Goal: Contribute content: Contribute content

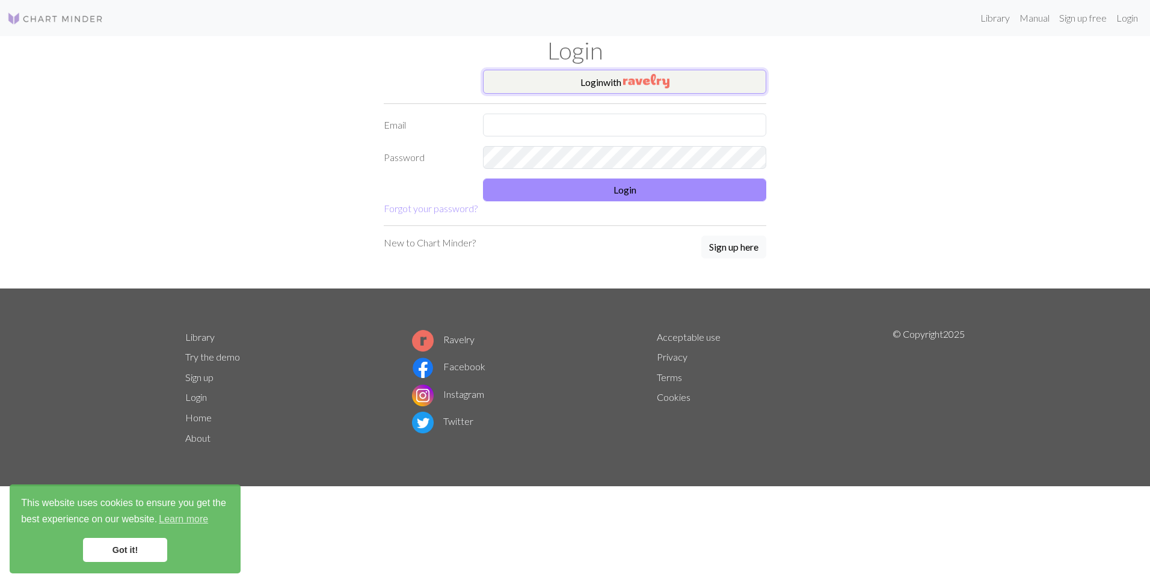
click at [595, 89] on button "Login with" at bounding box center [624, 82] width 283 height 24
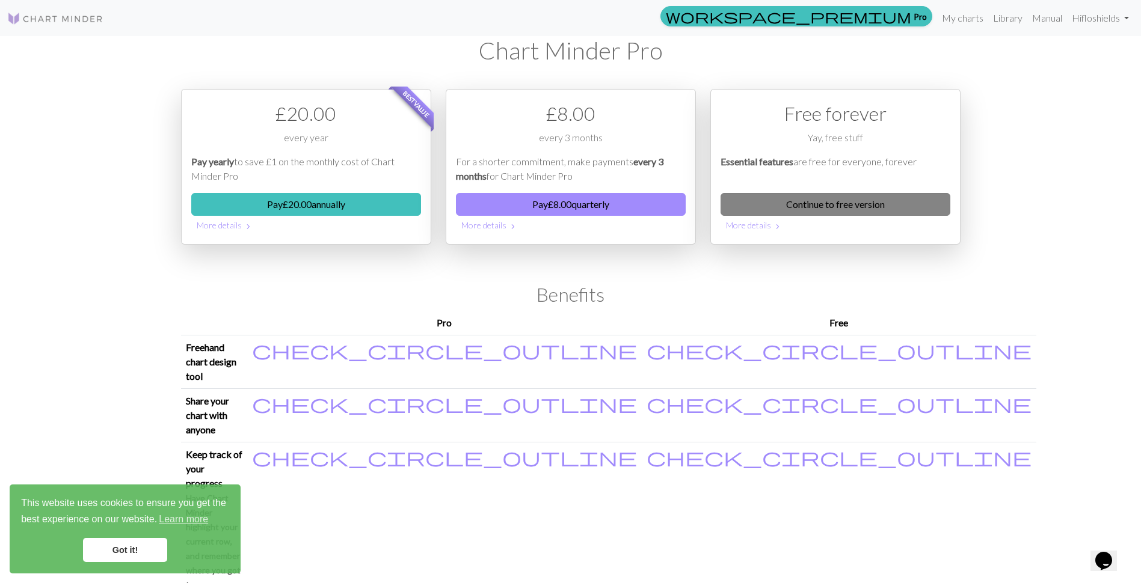
click at [840, 205] on link "Continue to free version" at bounding box center [836, 204] width 230 height 23
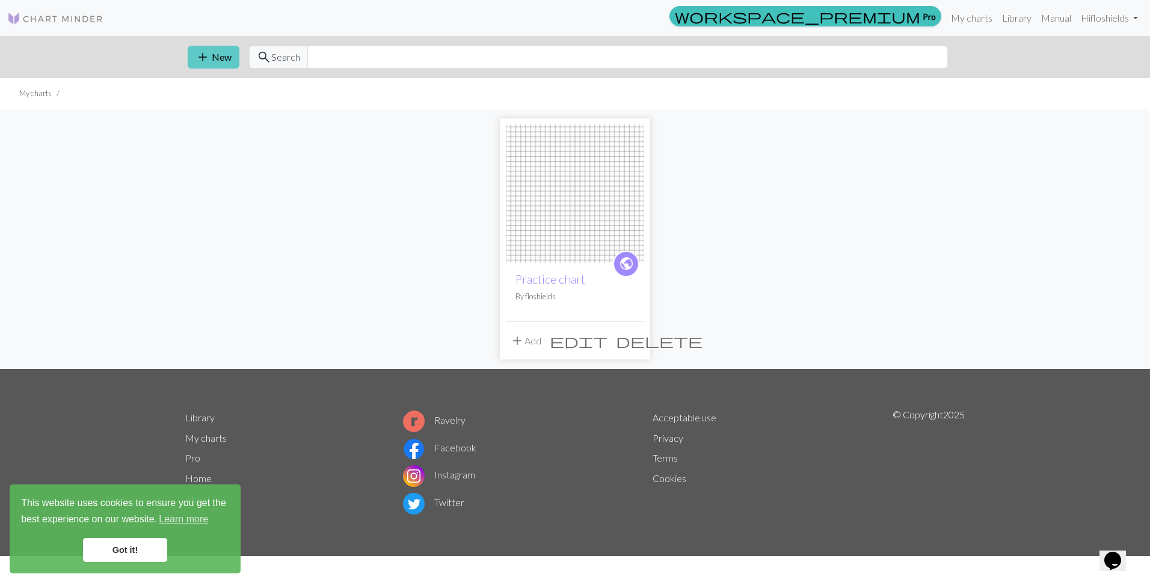
click at [200, 51] on span "add" at bounding box center [202, 57] width 14 height 17
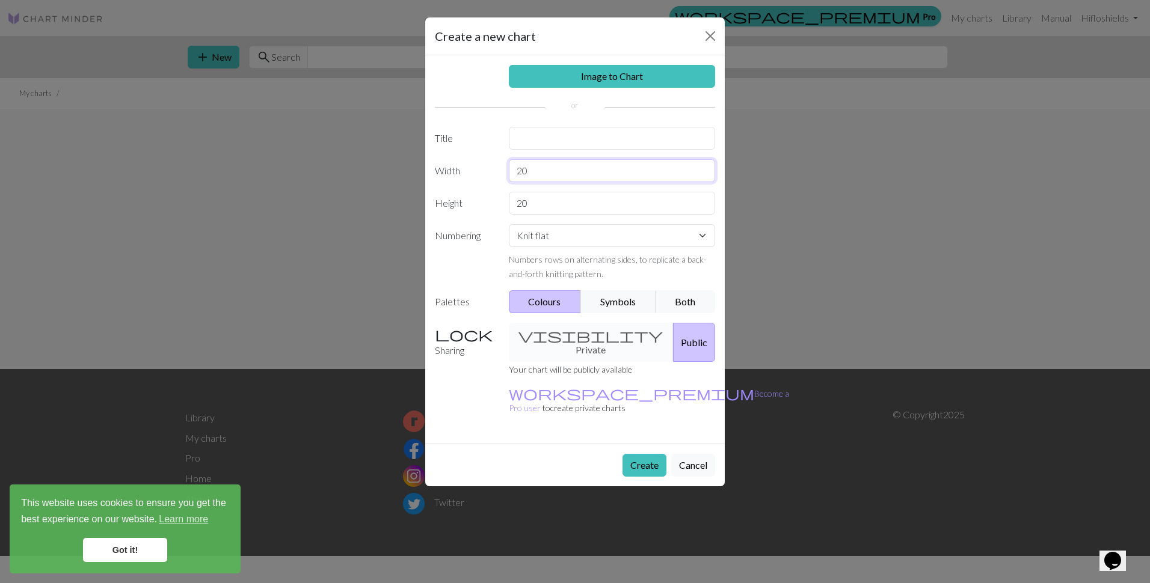
drag, startPoint x: 559, startPoint y: 176, endPoint x: 476, endPoint y: 169, distance: 82.7
click at [476, 169] on div "Width 20" at bounding box center [575, 170] width 295 height 23
type input "110"
drag, startPoint x: 536, startPoint y: 208, endPoint x: 450, endPoint y: 204, distance: 86.7
click at [450, 204] on div "Height 20" at bounding box center [575, 203] width 295 height 23
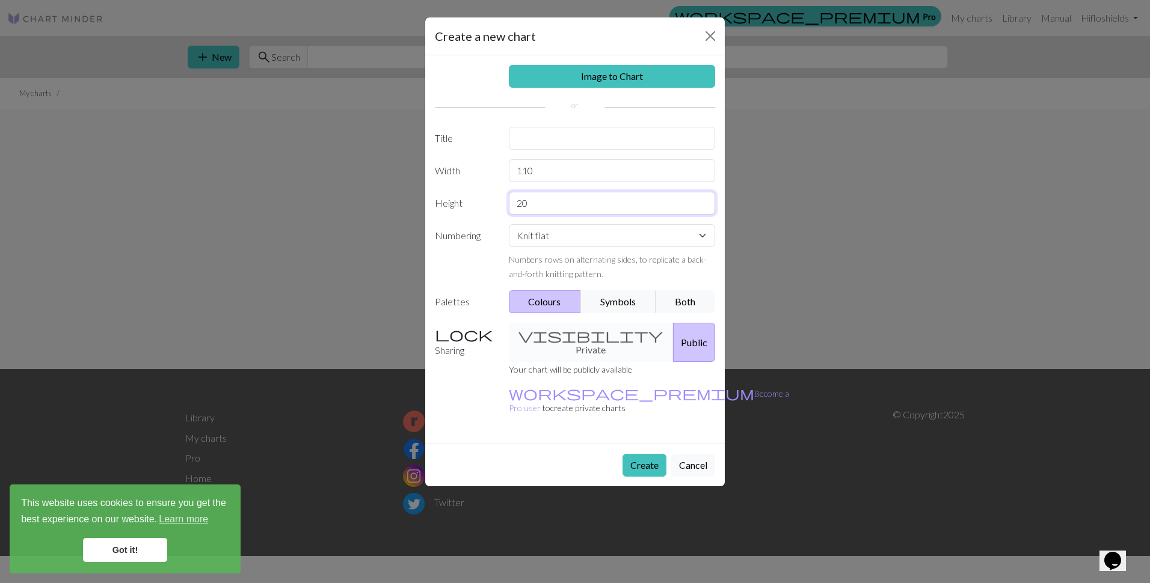
click at [533, 198] on input "20" at bounding box center [612, 203] width 207 height 23
drag, startPoint x: 534, startPoint y: 201, endPoint x: 464, endPoint y: 201, distance: 70.4
click at [464, 201] on div "Height 208" at bounding box center [575, 203] width 295 height 23
type input "88"
click at [601, 301] on button "Symbols" at bounding box center [618, 301] width 76 height 23
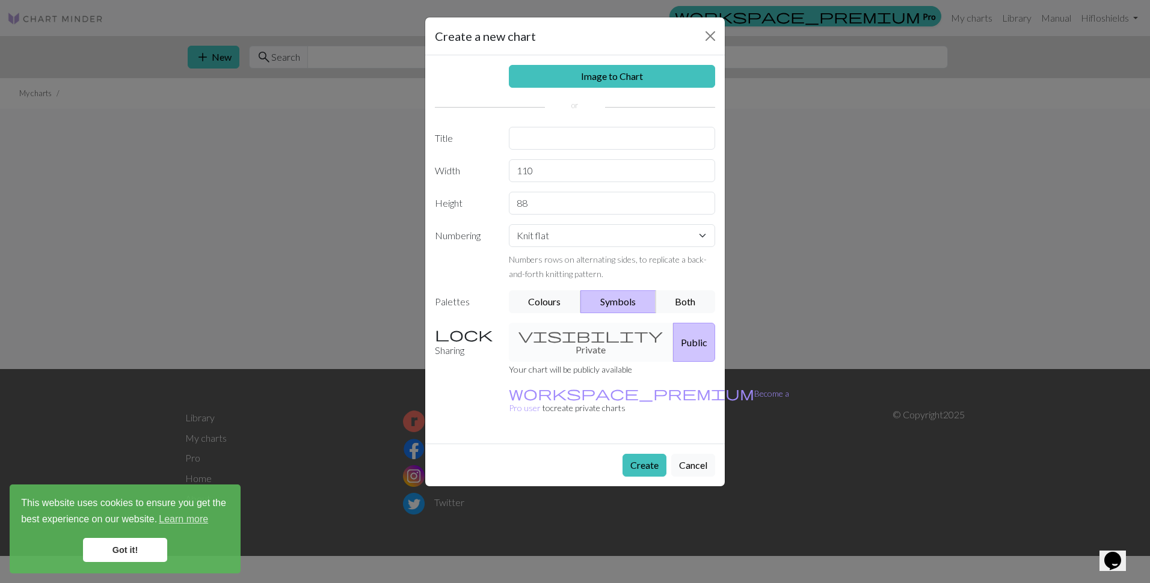
click at [615, 301] on button "Symbols" at bounding box center [618, 301] width 76 height 23
click at [647, 454] on button "Create" at bounding box center [644, 465] width 44 height 23
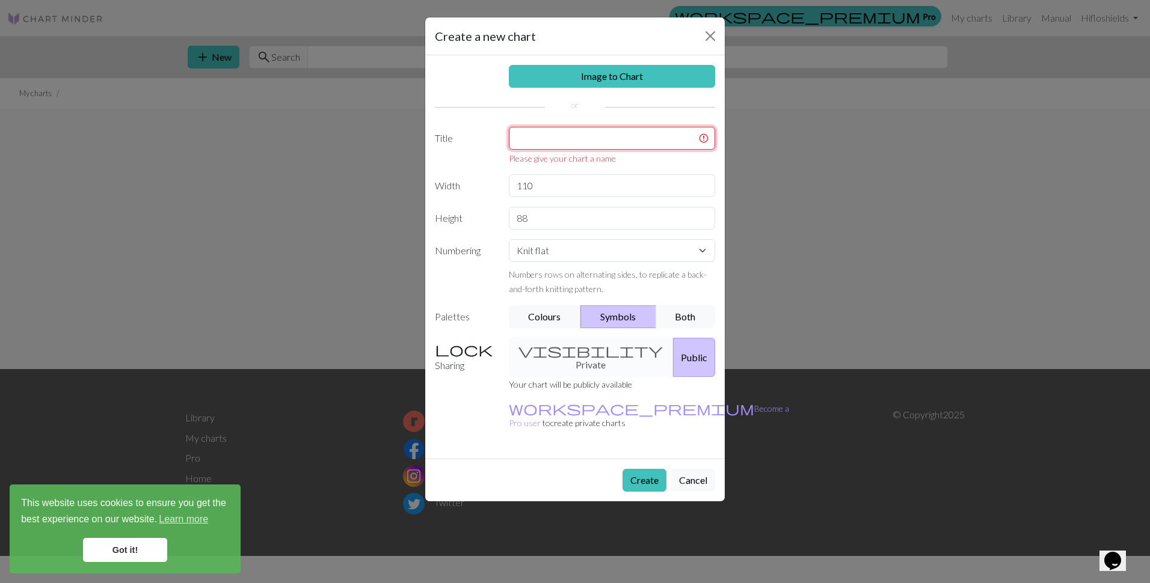
click at [549, 140] on input "text" at bounding box center [612, 138] width 207 height 23
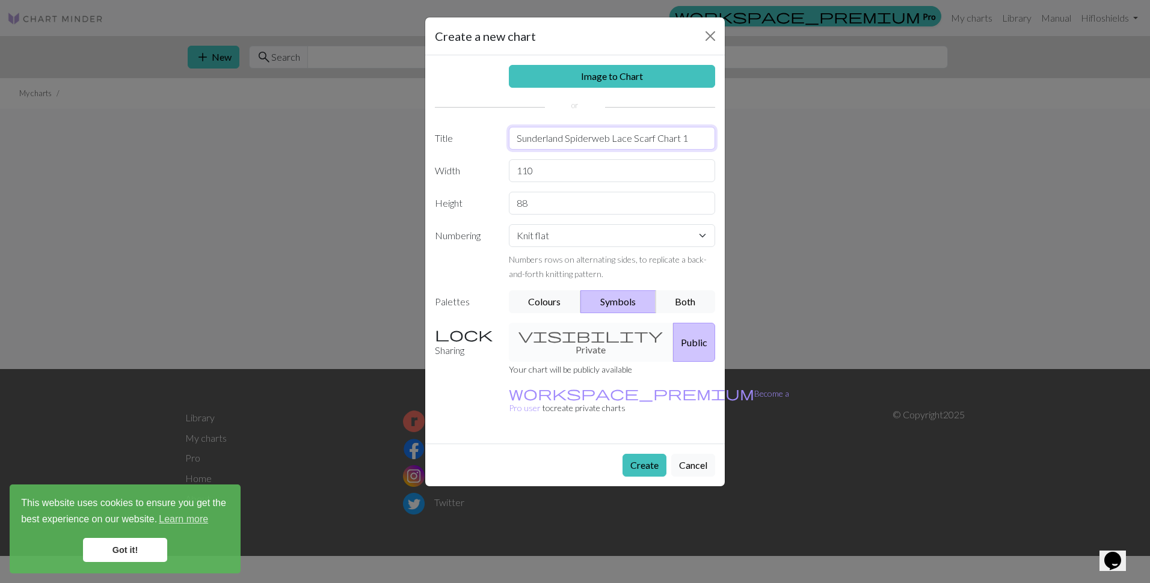
type input "Sunderland Spiderweb Lace Scarf Chart 1"
click at [570, 324] on div "visibility Private Public" at bounding box center [612, 342] width 221 height 39
click at [567, 334] on div "visibility Private Public" at bounding box center [612, 342] width 221 height 39
click at [567, 335] on div "visibility Private Public" at bounding box center [612, 342] width 221 height 39
click at [642, 454] on button "Create" at bounding box center [644, 465] width 44 height 23
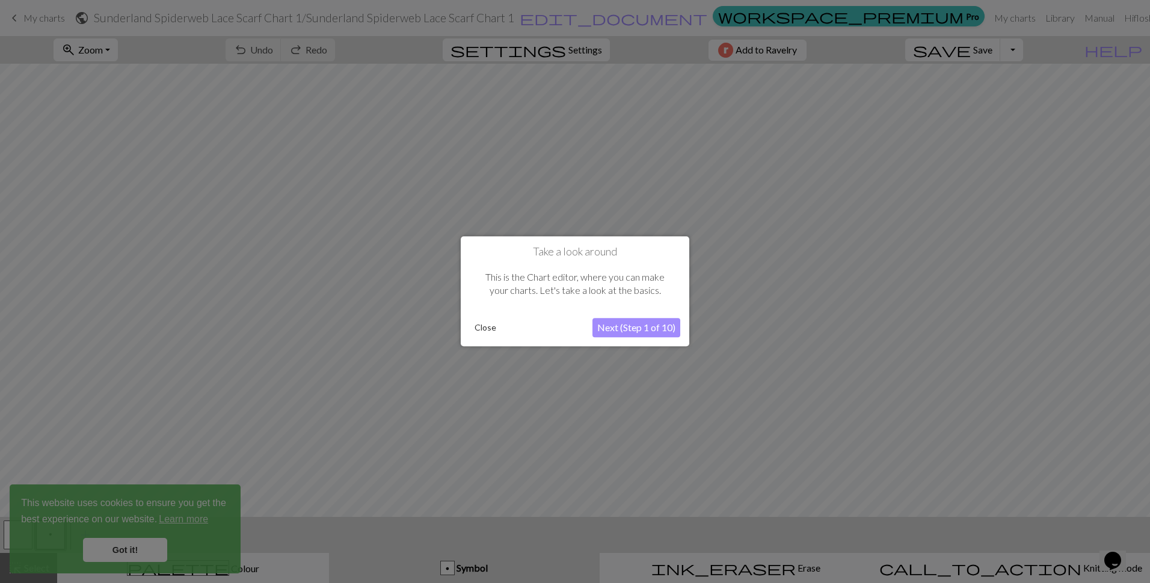
click at [482, 327] on button "Close" at bounding box center [485, 328] width 31 height 18
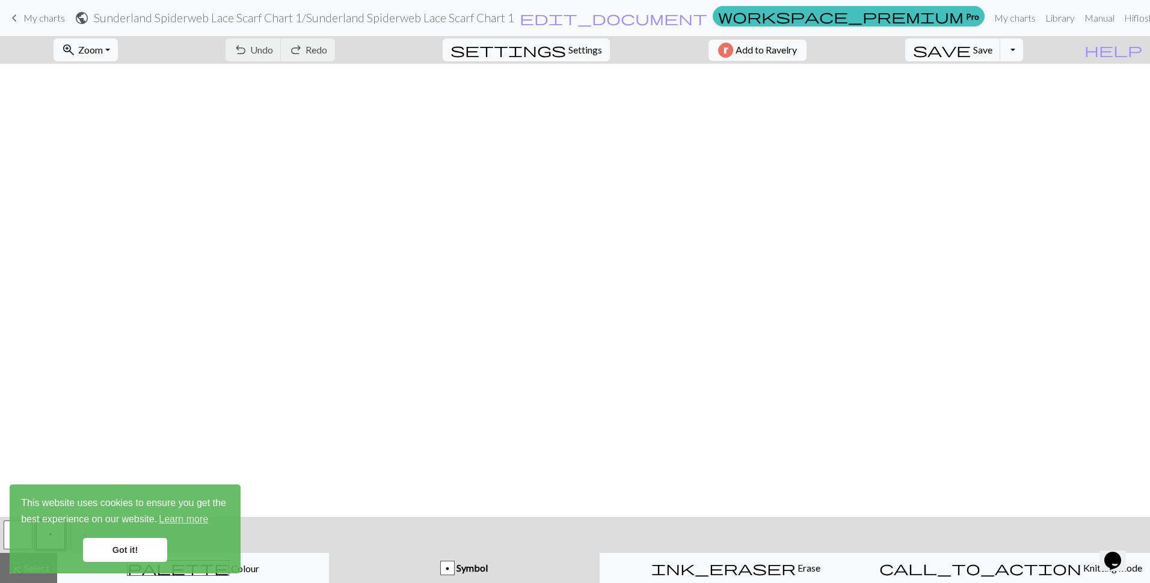
scroll to position [668, 0]
click at [127, 550] on link "Got it!" at bounding box center [125, 550] width 84 height 24
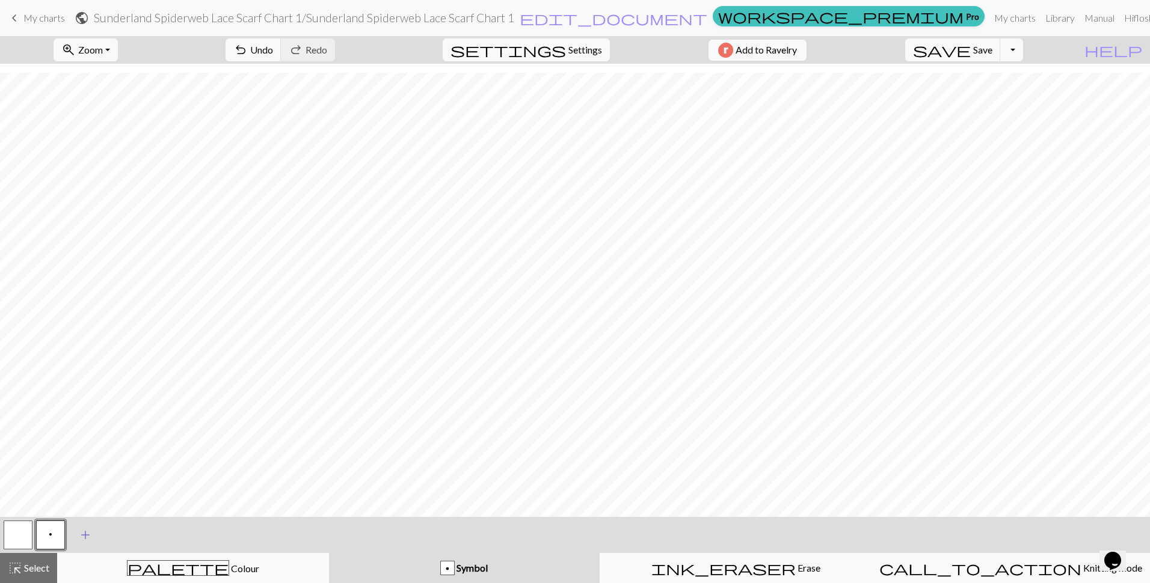
click at [83, 533] on span "add" at bounding box center [85, 535] width 14 height 17
click at [112, 535] on span "add" at bounding box center [118, 535] width 14 height 17
click at [144, 539] on button "add Add a symbol" at bounding box center [150, 535] width 30 height 30
click at [189, 535] on span "add" at bounding box center [183, 535] width 14 height 17
click at [85, 541] on button "button" at bounding box center [83, 535] width 29 height 29
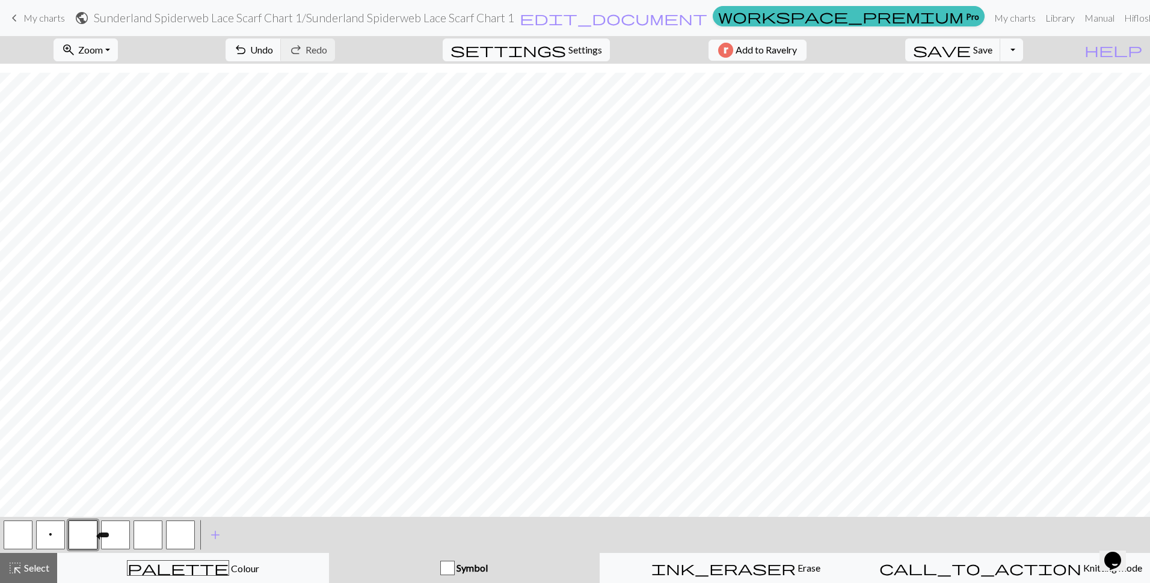
click at [83, 529] on button "button" at bounding box center [83, 535] width 29 height 29
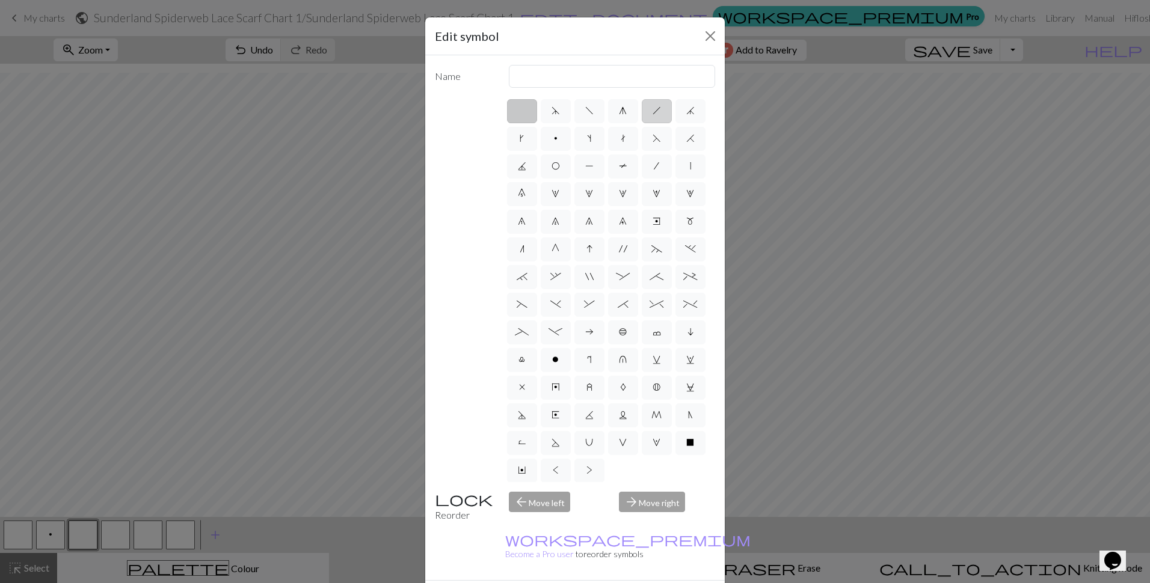
click at [653, 109] on span "h" at bounding box center [657, 111] width 8 height 10
click at [653, 109] on input "h" at bounding box center [657, 107] width 8 height 8
radio input "true"
type input "right leaning decrease"
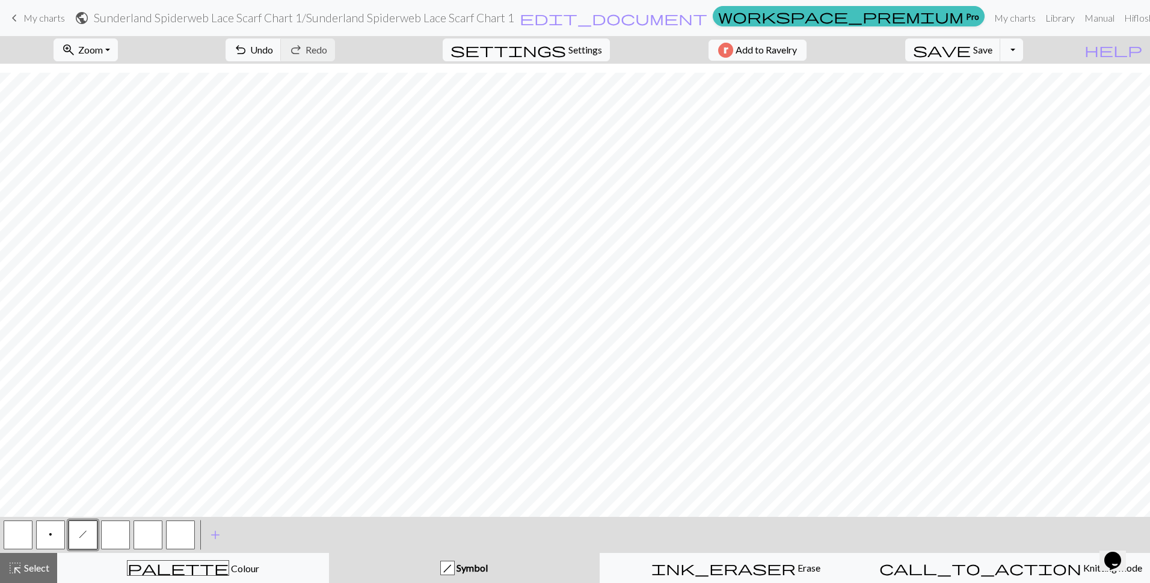
click at [113, 532] on button "button" at bounding box center [115, 535] width 29 height 29
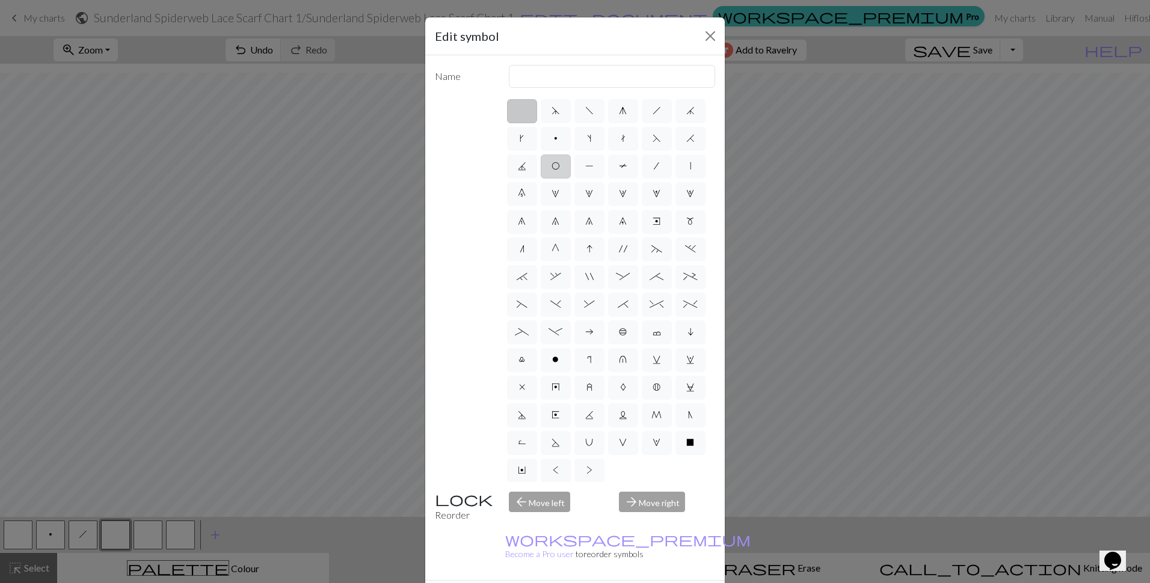
click at [571, 159] on label "O" at bounding box center [556, 167] width 30 height 24
click at [559, 159] on input "O" at bounding box center [556, 163] width 8 height 8
radio input "true"
type input "yo"
click at [655, 501] on div "arrow_forward Move right" at bounding box center [667, 507] width 111 height 31
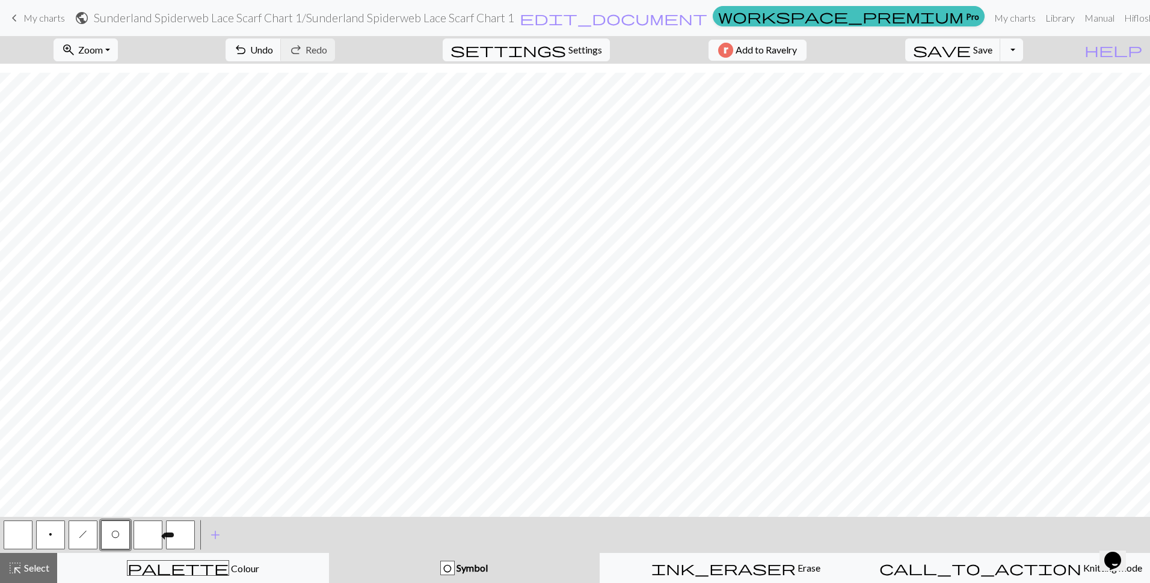
click at [147, 535] on button "button" at bounding box center [148, 535] width 29 height 29
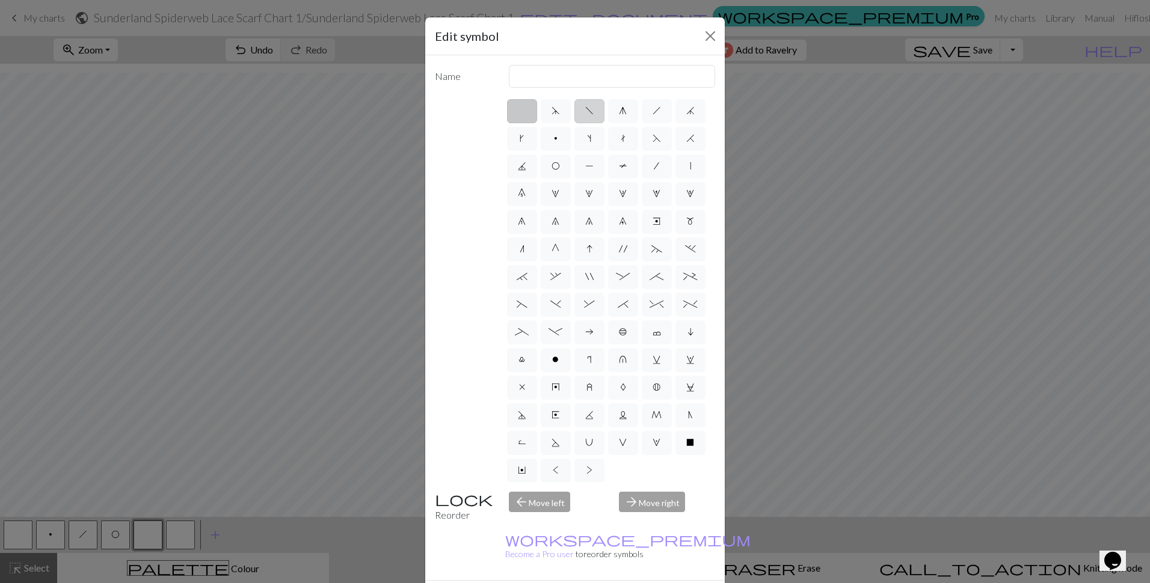
click at [586, 109] on span "f" at bounding box center [589, 111] width 8 height 10
click at [586, 109] on input "f" at bounding box center [589, 107] width 8 height 8
radio input "true"
type input "left leaning decrease"
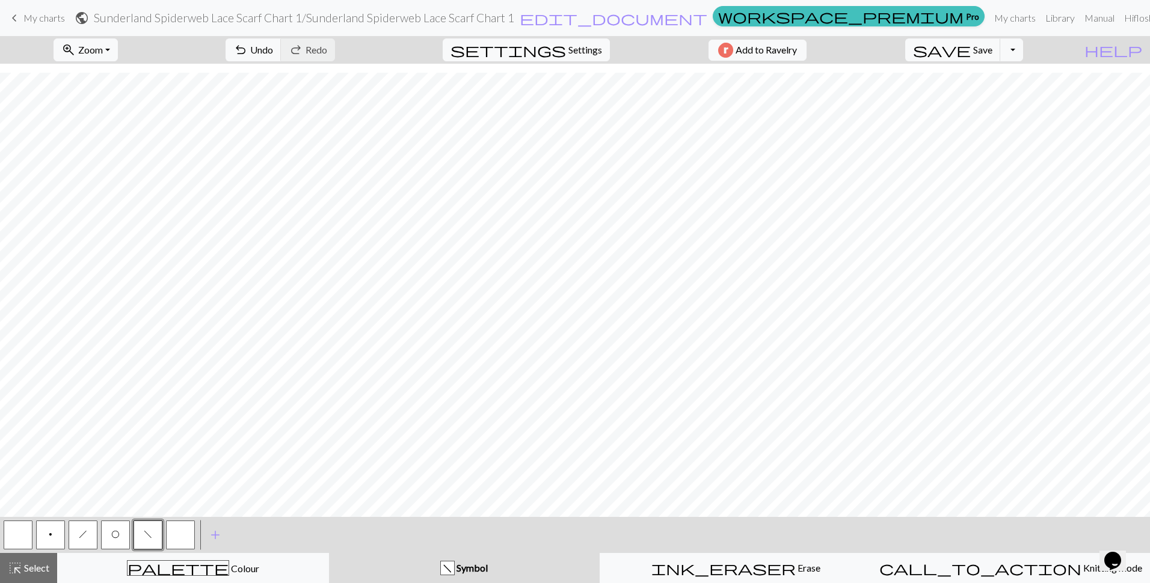
click at [193, 532] on button "button" at bounding box center [180, 535] width 29 height 29
click at [189, 535] on button "button" at bounding box center [180, 535] width 29 height 29
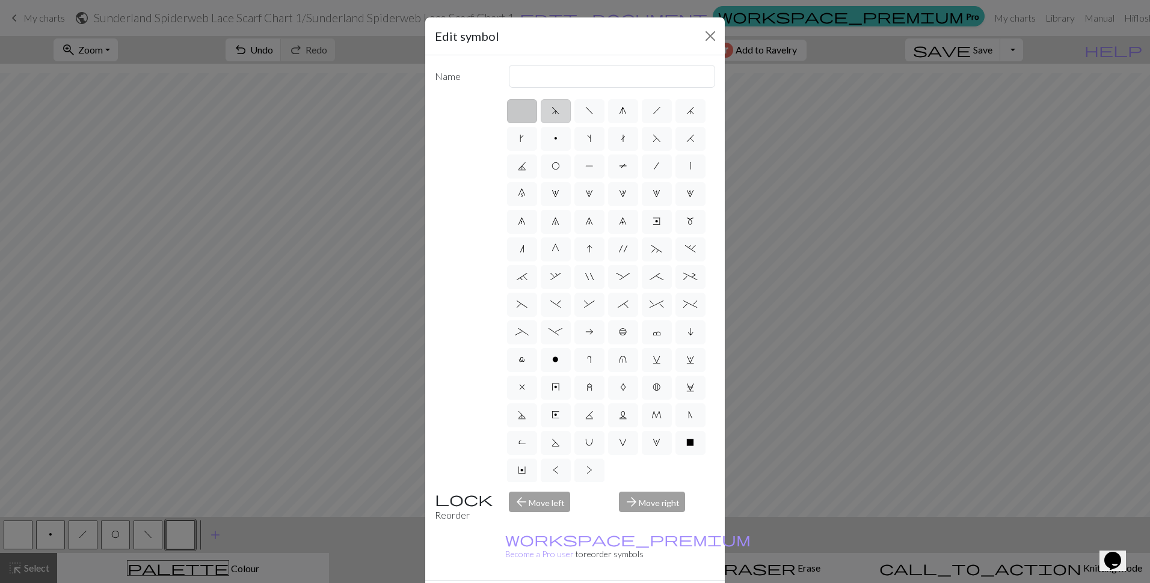
click at [553, 115] on span "d" at bounding box center [556, 111] width 8 height 10
click at [553, 111] on input "d" at bounding box center [556, 107] width 8 height 8
radio input "true"
type input "sk2p"
click at [624, 114] on label "g" at bounding box center [623, 111] width 30 height 24
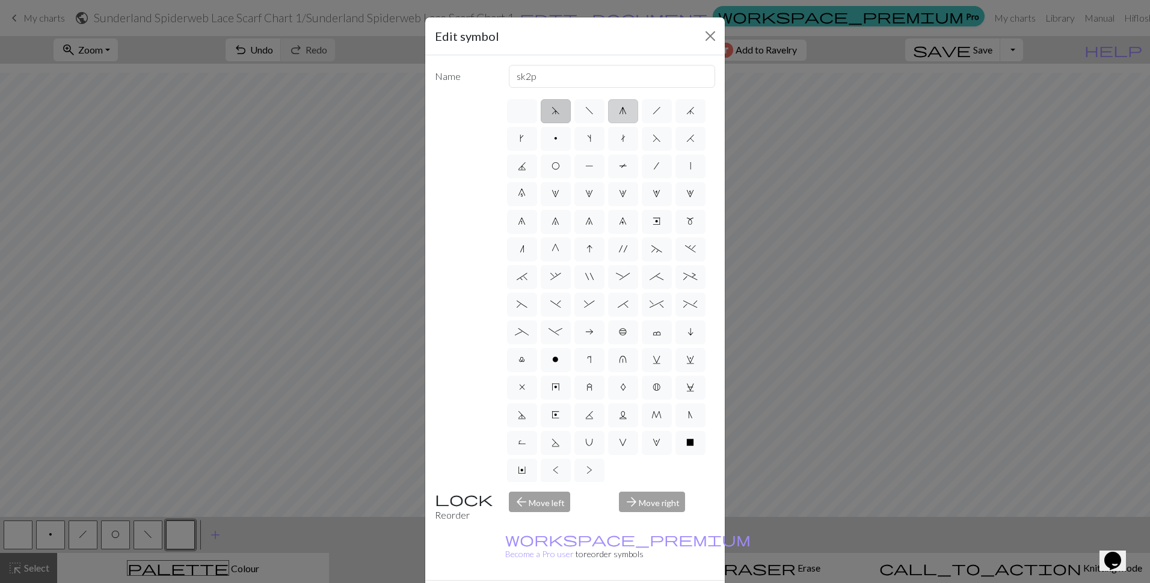
click at [624, 111] on input "g" at bounding box center [623, 107] width 8 height 8
radio input "true"
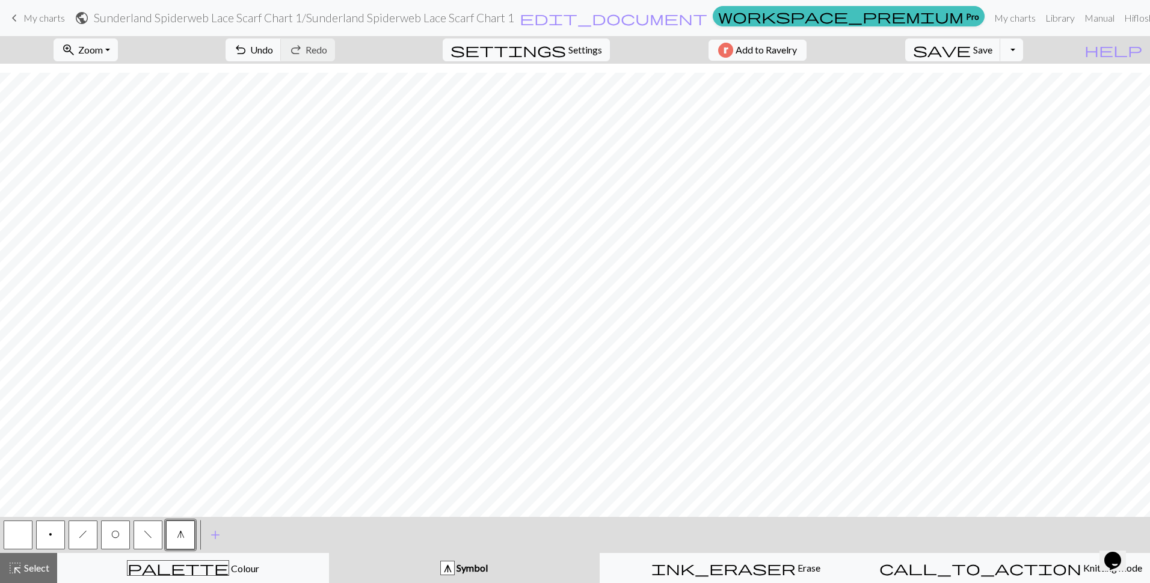
click at [80, 540] on button "h" at bounding box center [83, 535] width 29 height 29
click at [117, 532] on span "O" at bounding box center [115, 535] width 8 height 10
click at [96, 542] on button "h" at bounding box center [83, 535] width 29 height 29
click at [123, 543] on button "O" at bounding box center [115, 535] width 29 height 29
click at [87, 531] on span "h" at bounding box center [83, 535] width 8 height 10
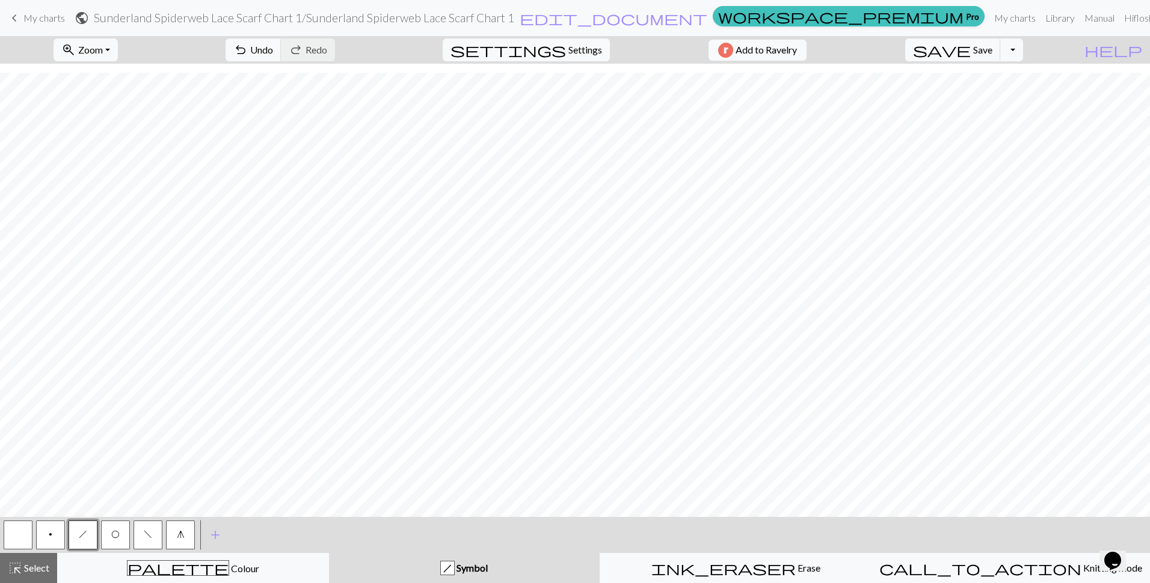
click at [118, 533] on span "O" at bounding box center [115, 535] width 8 height 10
click at [81, 533] on span "h" at bounding box center [83, 535] width 8 height 10
click at [22, 532] on button "button" at bounding box center [18, 535] width 29 height 29
click at [116, 541] on button "O" at bounding box center [115, 535] width 29 height 29
click at [141, 532] on button "f" at bounding box center [148, 535] width 29 height 29
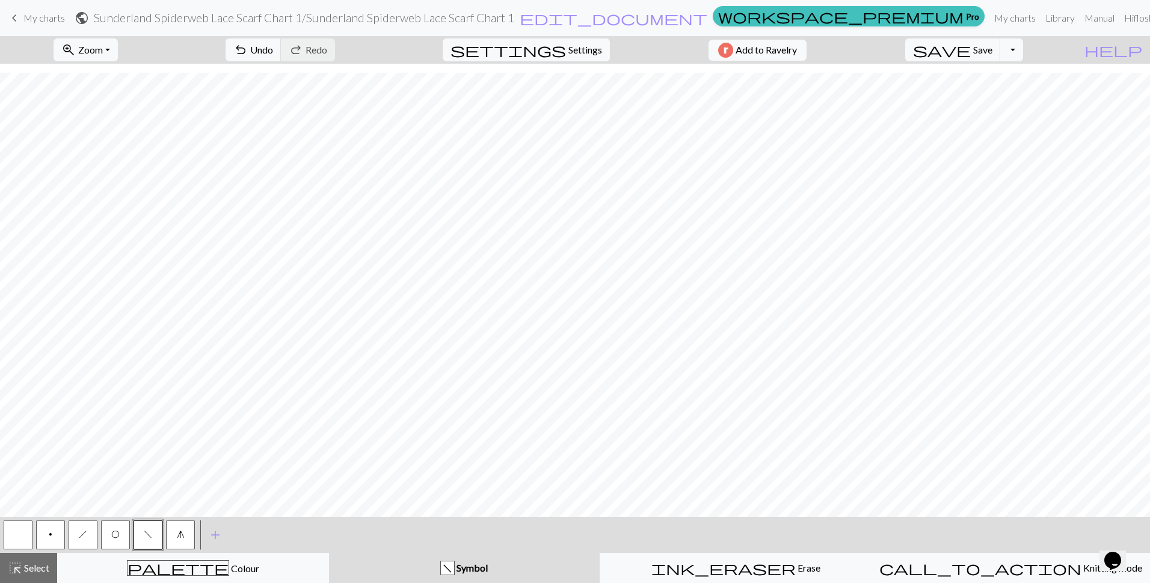
click at [90, 536] on button "h" at bounding box center [83, 535] width 29 height 29
click at [143, 539] on button "f" at bounding box center [148, 535] width 29 height 29
click at [114, 539] on button "O" at bounding box center [115, 535] width 29 height 29
click at [153, 534] on button "f" at bounding box center [148, 535] width 29 height 29
click at [85, 534] on span "h" at bounding box center [83, 535] width 8 height 10
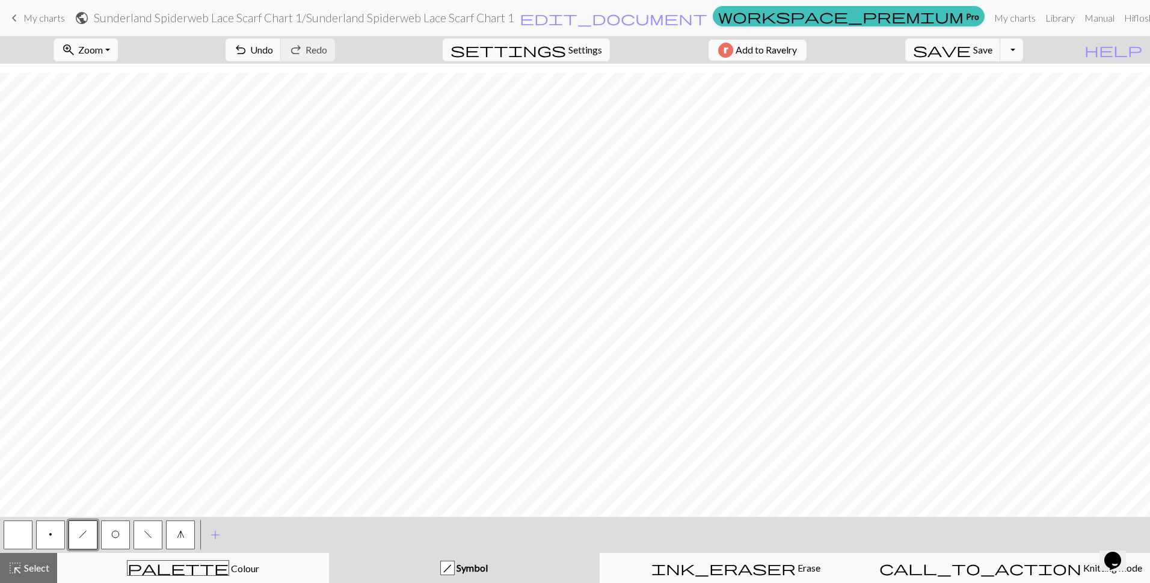
click at [152, 532] on button "f" at bounding box center [148, 535] width 29 height 29
click at [32, 541] on div at bounding box center [18, 535] width 32 height 32
click at [28, 536] on button "button" at bounding box center [18, 535] width 29 height 29
click at [81, 531] on span "h" at bounding box center [83, 535] width 8 height 10
click at [210, 535] on span "add" at bounding box center [215, 535] width 14 height 17
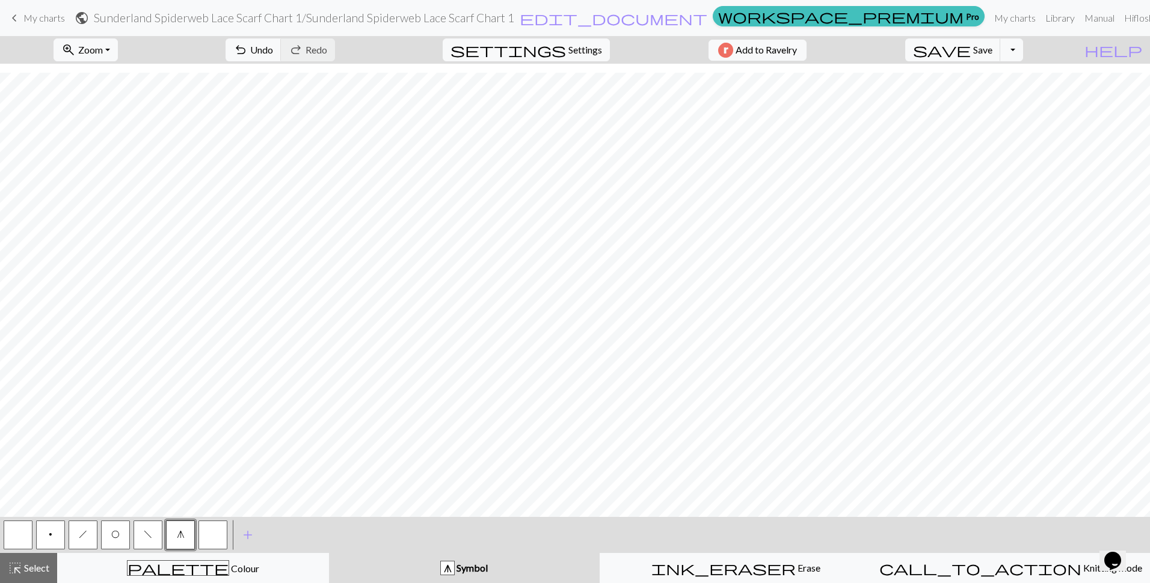
click at [211, 539] on button "button" at bounding box center [212, 535] width 29 height 29
click at [217, 532] on button "button" at bounding box center [212, 535] width 29 height 29
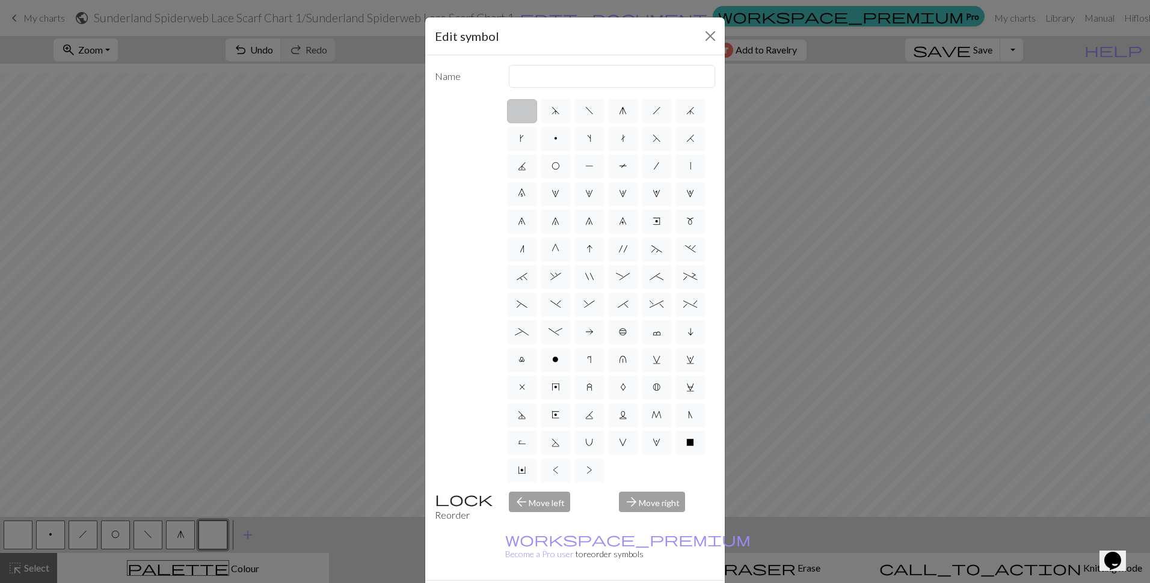
click at [521, 111] on label at bounding box center [522, 111] width 30 height 24
click at [522, 111] on input "radio" at bounding box center [526, 107] width 8 height 8
click at [521, 111] on label at bounding box center [522, 111] width 30 height 24
click at [522, 111] on input "radio" at bounding box center [526, 107] width 8 height 8
click at [509, 114] on label at bounding box center [522, 111] width 30 height 24
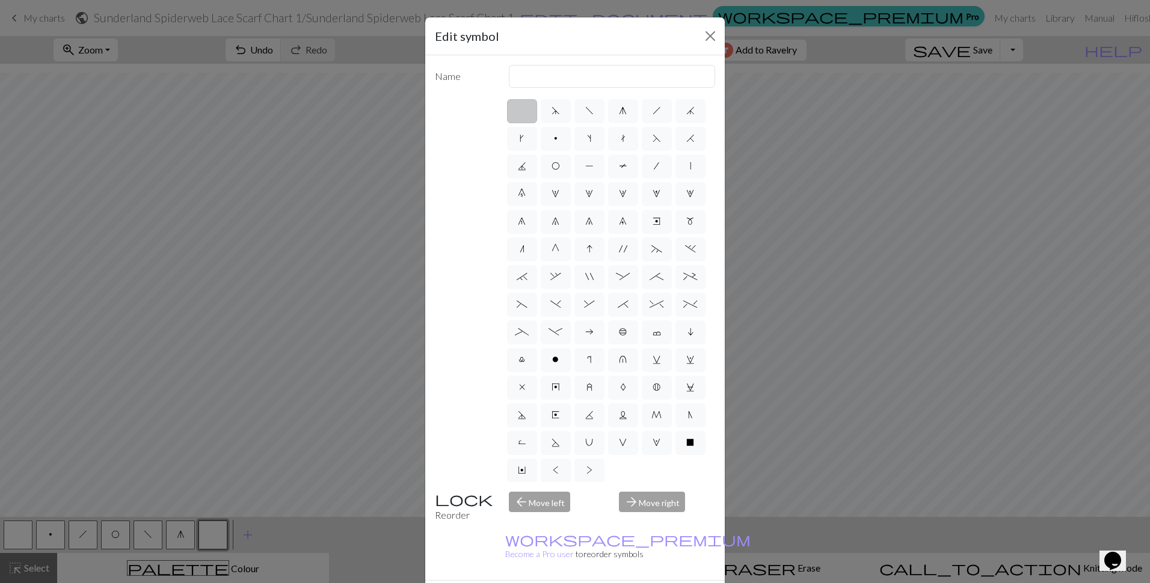
click at [522, 111] on input "radio" at bounding box center [526, 107] width 8 height 8
click at [509, 114] on label at bounding box center [522, 111] width 30 height 24
click at [522, 111] on input "radio" at bounding box center [526, 107] width 8 height 8
click at [515, 110] on label at bounding box center [522, 111] width 30 height 24
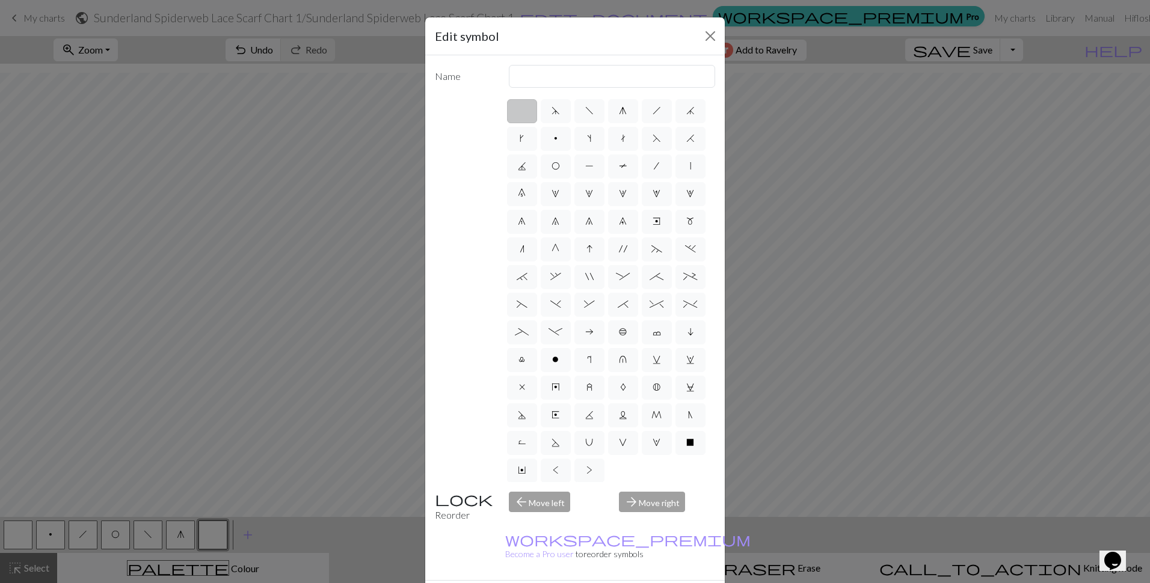
click at [522, 110] on input "radio" at bounding box center [526, 107] width 8 height 8
click at [515, 110] on label at bounding box center [522, 111] width 30 height 24
click at [522, 110] on input "radio" at bounding box center [526, 107] width 8 height 8
click at [686, 440] on span "X" at bounding box center [690, 440] width 8 height 10
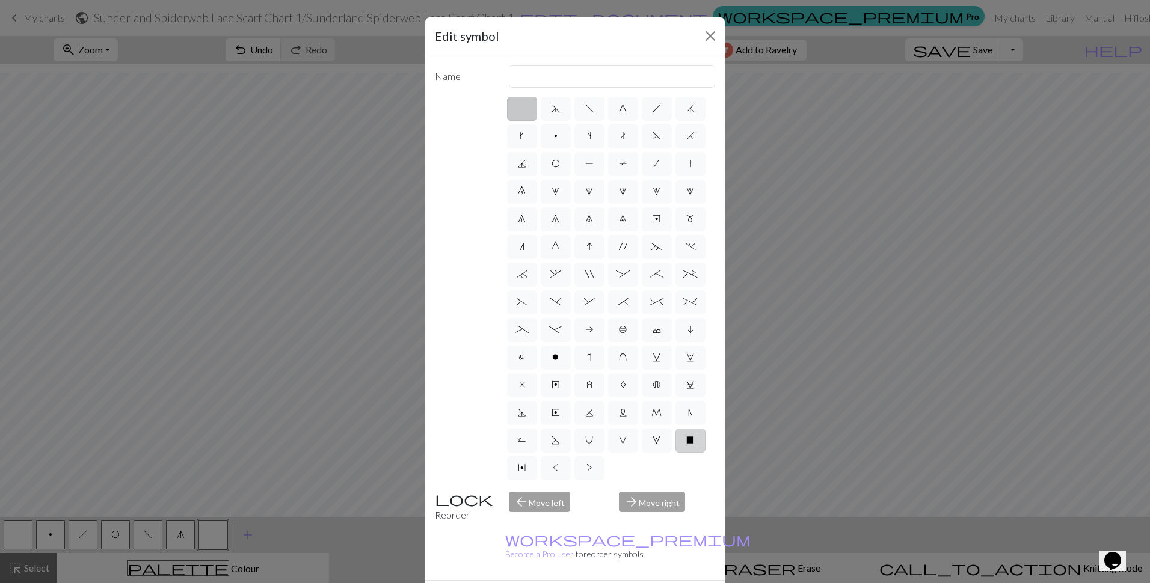
click at [686, 440] on input "X" at bounding box center [690, 439] width 8 height 8
radio input "true"
type input "no stitch"
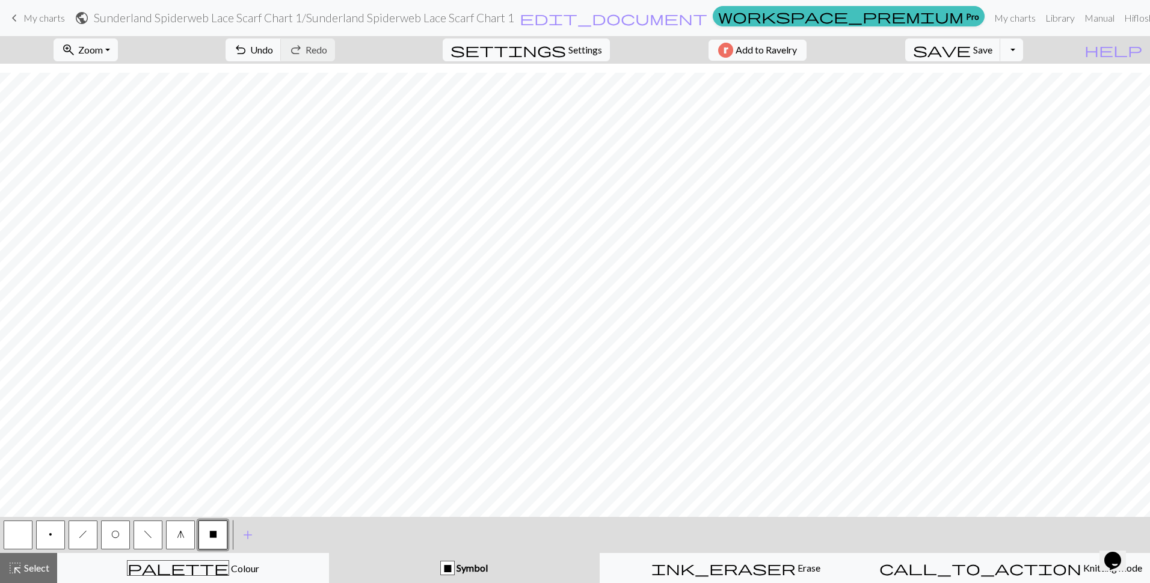
click at [79, 536] on span "h" at bounding box center [83, 535] width 8 height 10
click at [117, 542] on button "O" at bounding box center [115, 535] width 29 height 29
click at [81, 533] on span "h" at bounding box center [83, 535] width 8 height 10
click at [25, 541] on button "button" at bounding box center [18, 535] width 29 height 29
click at [84, 541] on button "h" at bounding box center [83, 535] width 29 height 29
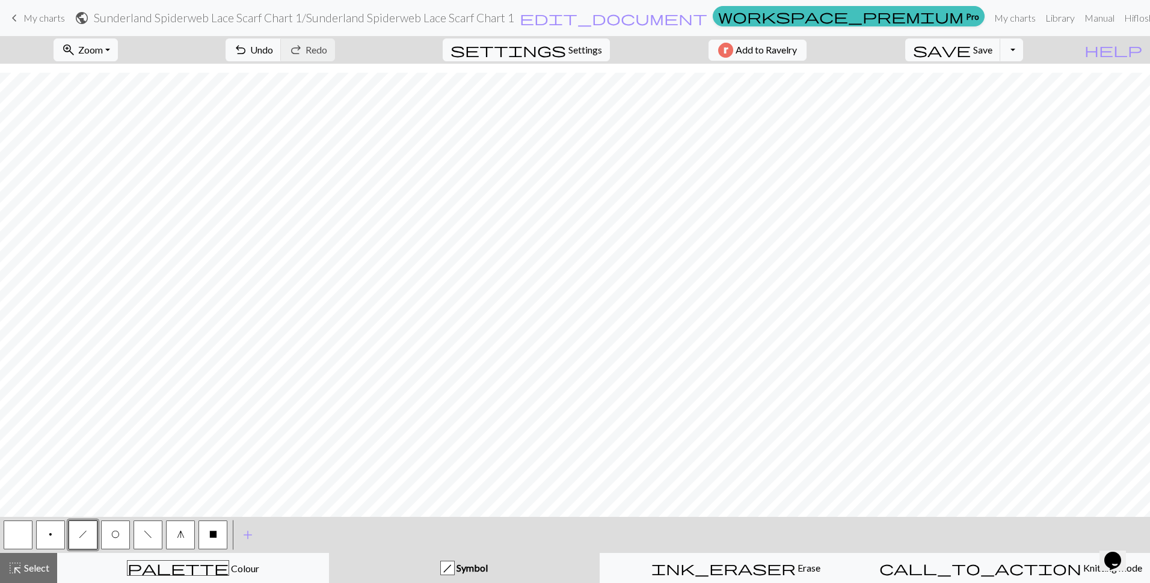
click at [121, 535] on button "O" at bounding box center [115, 535] width 29 height 29
click at [141, 529] on button "f" at bounding box center [148, 535] width 29 height 29
click at [87, 533] on button "h" at bounding box center [83, 535] width 29 height 29
click at [146, 539] on button "f" at bounding box center [148, 535] width 29 height 29
click at [39, 573] on span "Select" at bounding box center [35, 567] width 27 height 11
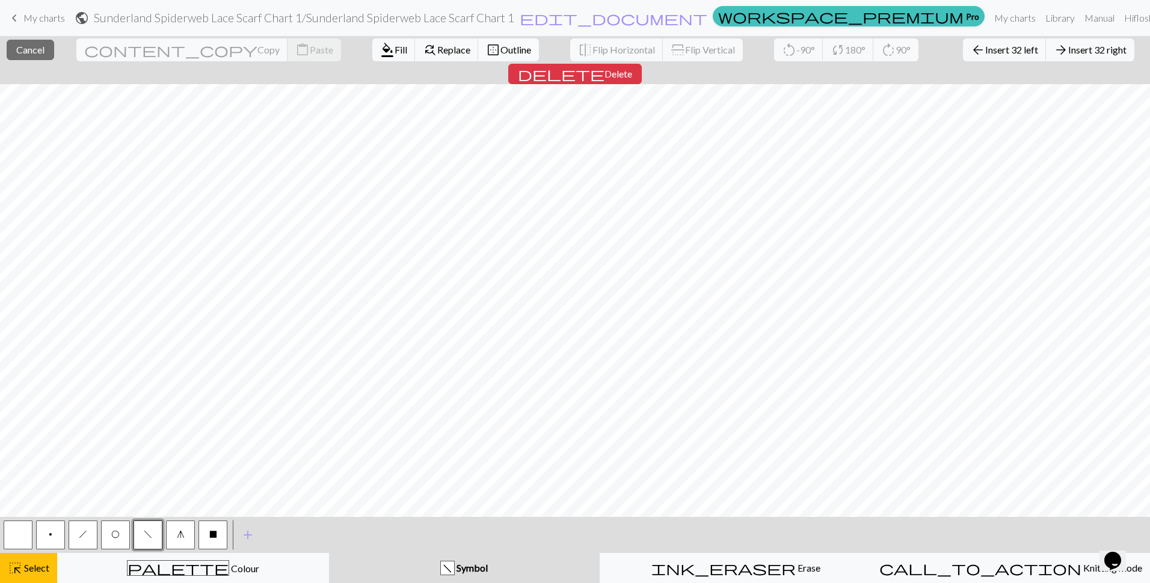
click at [500, 51] on span "Outline" at bounding box center [515, 49] width 31 height 11
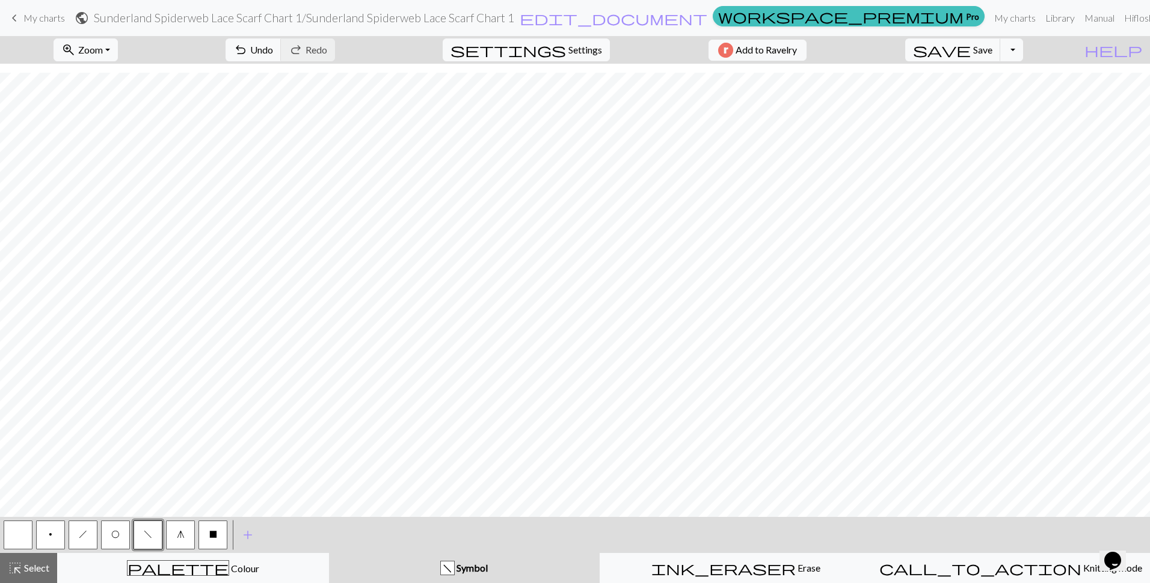
click at [87, 533] on span "h" at bounding box center [83, 535] width 8 height 10
click at [123, 535] on button "O" at bounding box center [115, 535] width 29 height 29
click at [156, 537] on button "f" at bounding box center [148, 535] width 29 height 29
click at [117, 537] on span "O" at bounding box center [115, 535] width 8 height 10
click at [77, 541] on button "h" at bounding box center [83, 535] width 29 height 29
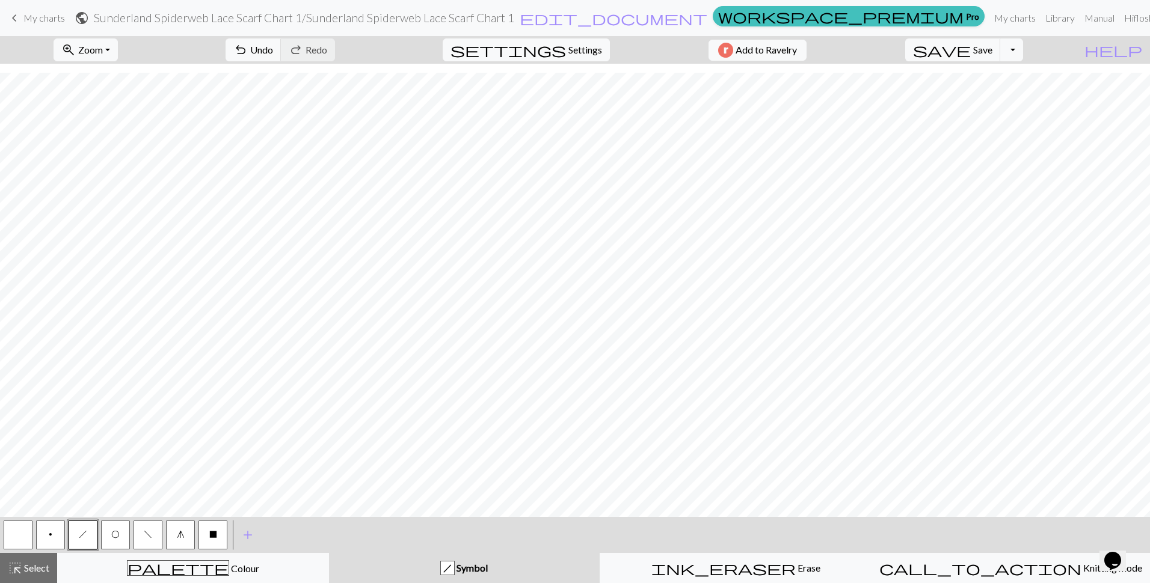
click at [147, 534] on span "f" at bounding box center [148, 535] width 8 height 10
click at [217, 536] on button "X" at bounding box center [212, 535] width 29 height 29
click at [992, 51] on span "Save" at bounding box center [982, 49] width 19 height 11
click at [574, 51] on span "Settings" at bounding box center [585, 50] width 34 height 14
select select "aran"
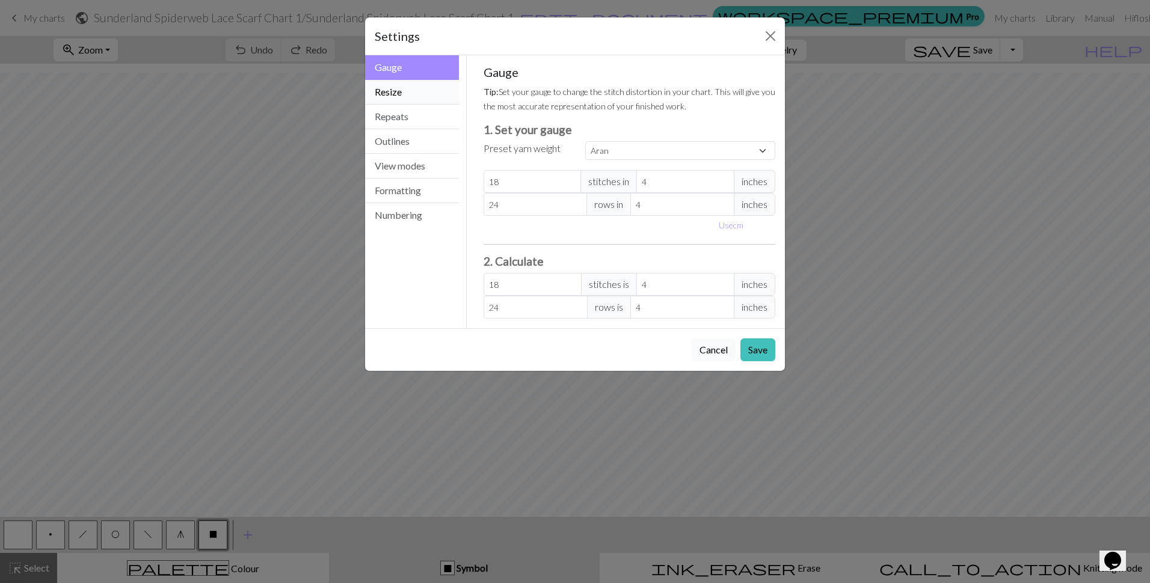
click at [386, 84] on button "Resize" at bounding box center [412, 92] width 94 height 25
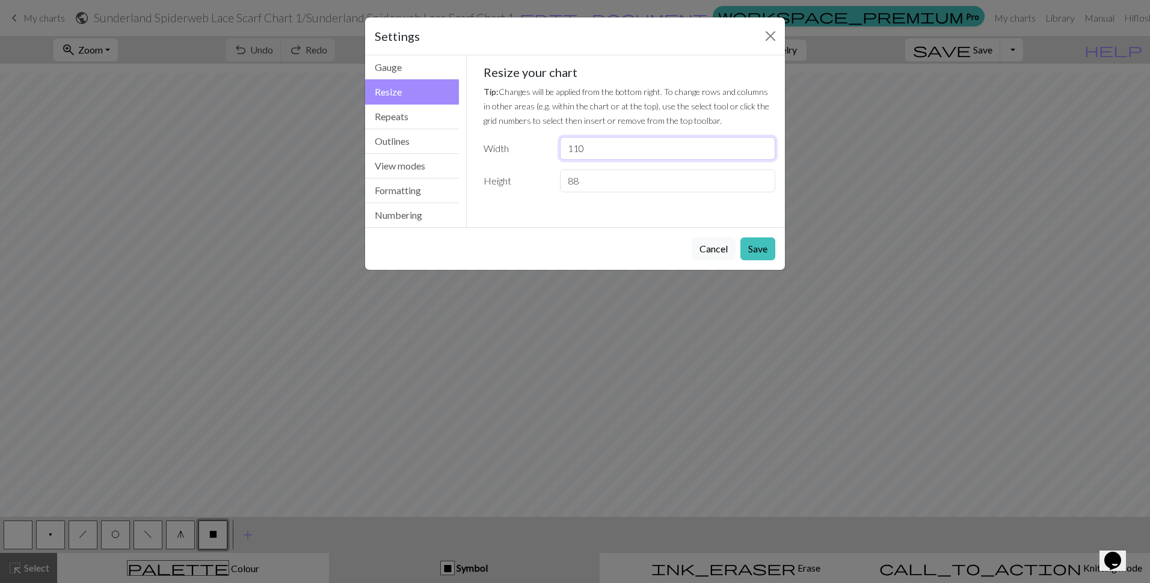
drag, startPoint x: 603, startPoint y: 156, endPoint x: 541, endPoint y: 153, distance: 62.0
click at [541, 153] on div "Width 110" at bounding box center [629, 148] width 307 height 23
type input "84"
click at [746, 251] on button "Save" at bounding box center [757, 249] width 35 height 23
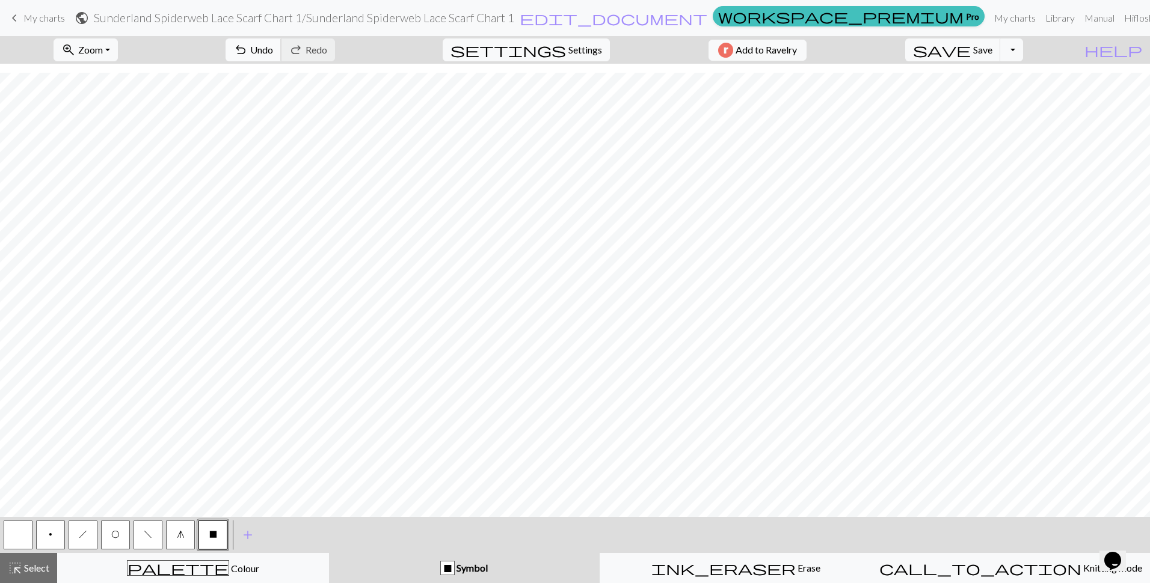
click at [248, 45] on span "undo" at bounding box center [240, 49] width 14 height 17
click at [300, 45] on div "undo Undo Undo redo Redo Redo" at bounding box center [281, 50] width 128 height 28
click at [26, 539] on button "button" at bounding box center [18, 535] width 29 height 29
click at [568, 52] on span "Settings" at bounding box center [585, 50] width 34 height 14
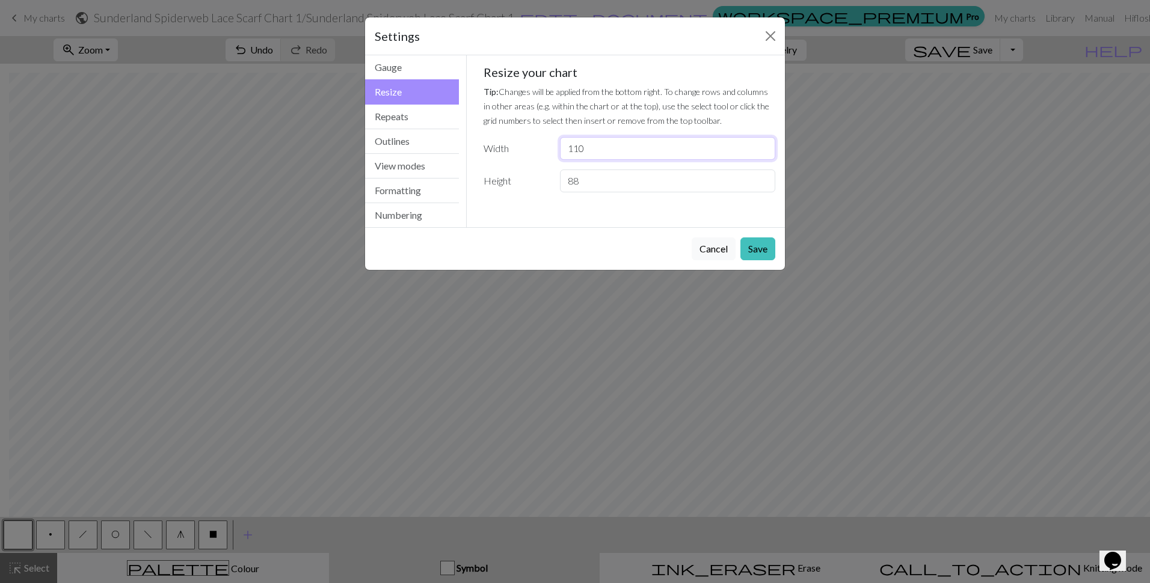
drag, startPoint x: 607, startPoint y: 153, endPoint x: 475, endPoint y: 160, distance: 132.5
click at [475, 160] on div "Gauge Tip: Set your gauge to change the stitch distortion in your chart. This w…" at bounding box center [630, 133] width 312 height 156
type input "40"
click at [755, 247] on button "Save" at bounding box center [757, 249] width 35 height 23
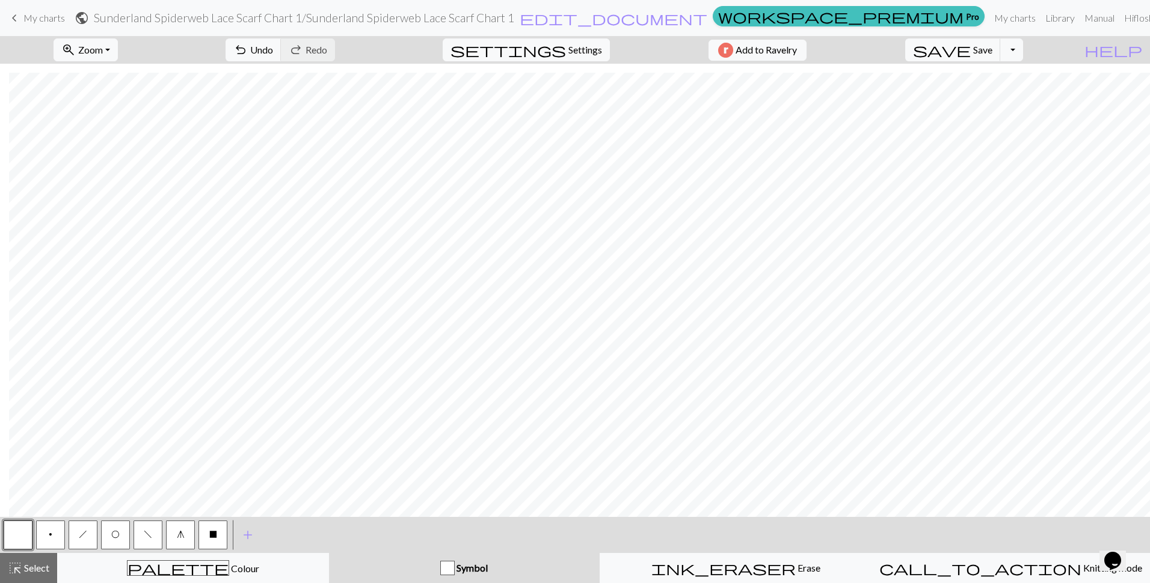
scroll to position [668, 9]
click at [556, 47] on span "settings" at bounding box center [507, 49] width 115 height 17
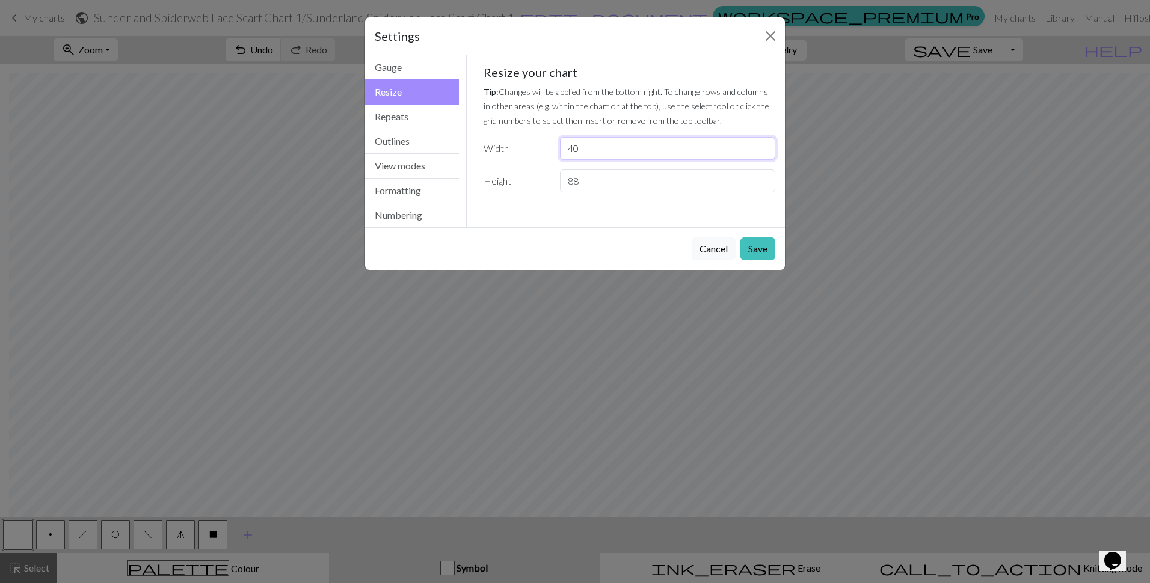
drag, startPoint x: 559, startPoint y: 146, endPoint x: 542, endPoint y: 146, distance: 17.4
click at [542, 146] on div "Width 40" at bounding box center [629, 148] width 307 height 23
type input "20"
click at [755, 253] on button "Save" at bounding box center [757, 249] width 35 height 23
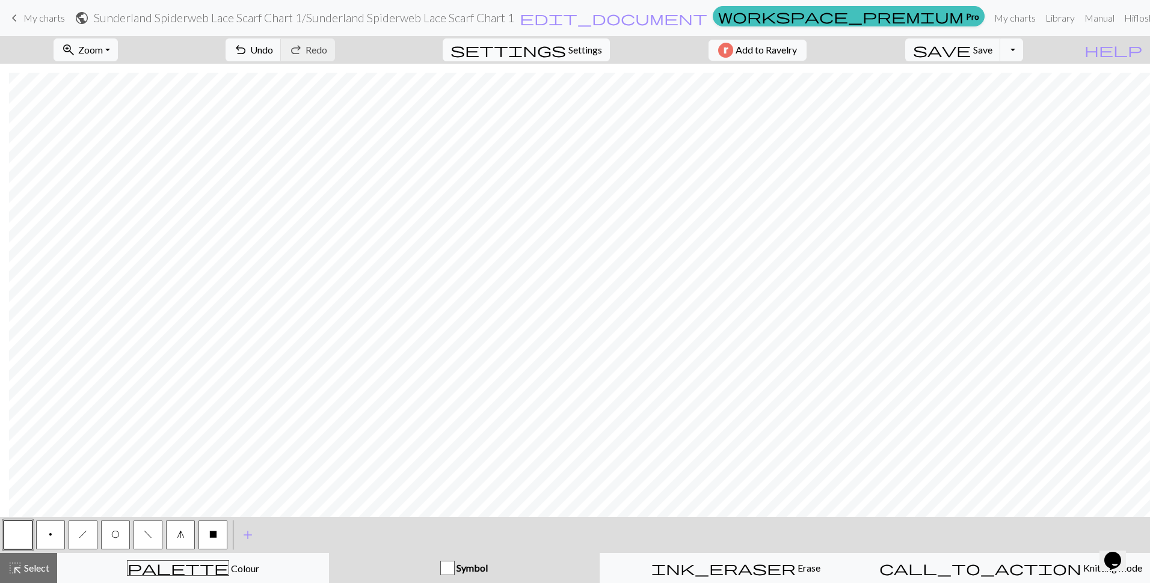
click at [568, 51] on span "Settings" at bounding box center [585, 50] width 34 height 14
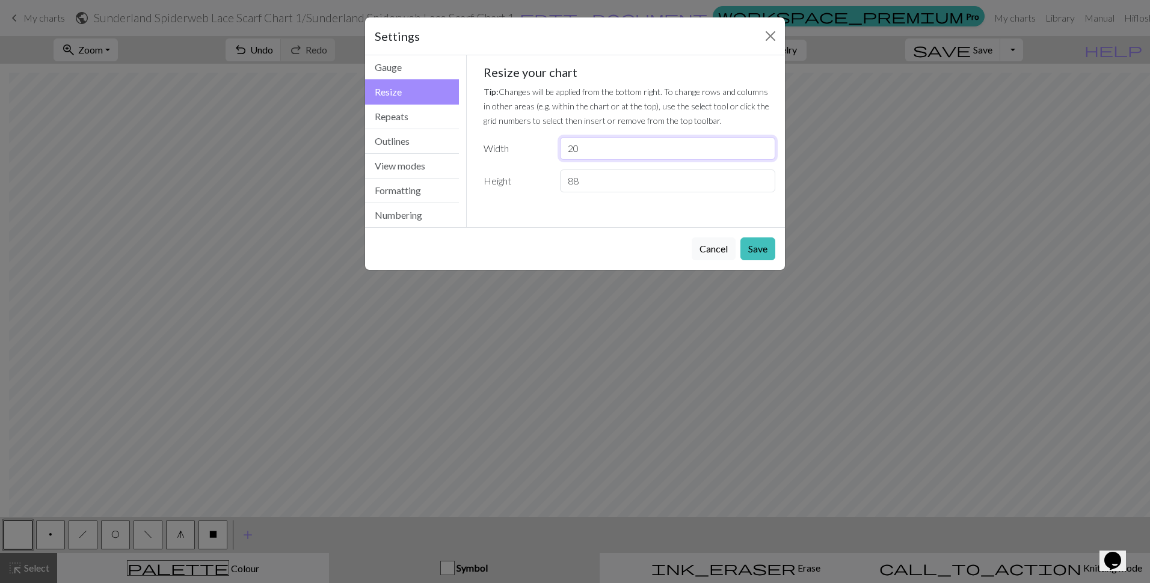
drag, startPoint x: 522, startPoint y: 146, endPoint x: 492, endPoint y: 146, distance: 30.1
click at [492, 146] on div "Width 20" at bounding box center [629, 148] width 307 height 23
type input "40"
click at [759, 249] on button "Save" at bounding box center [757, 249] width 35 height 23
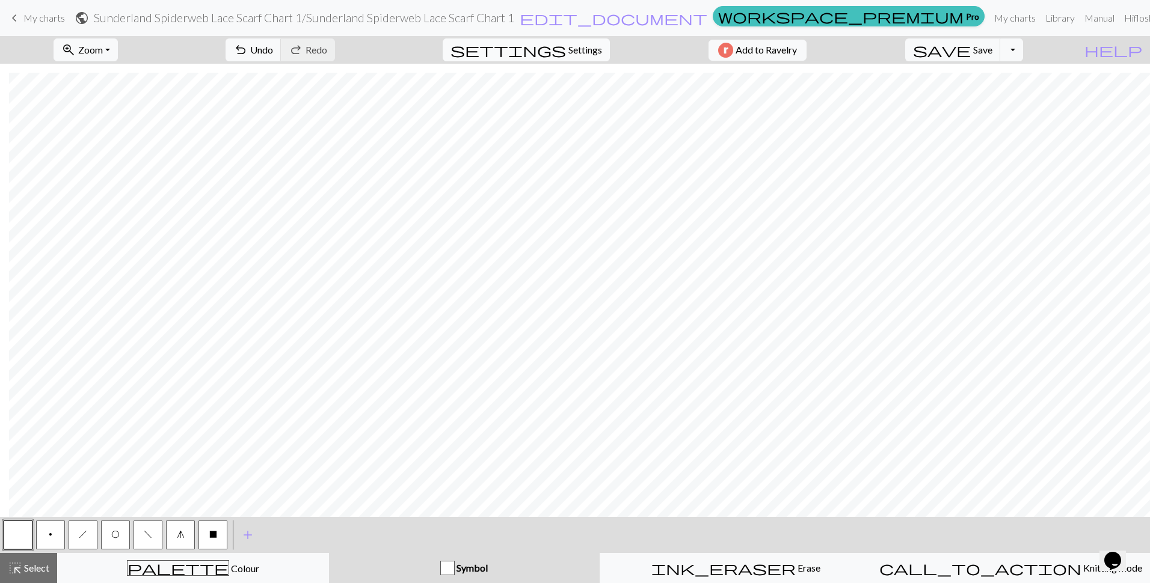
click at [568, 49] on span "Settings" at bounding box center [585, 50] width 34 height 14
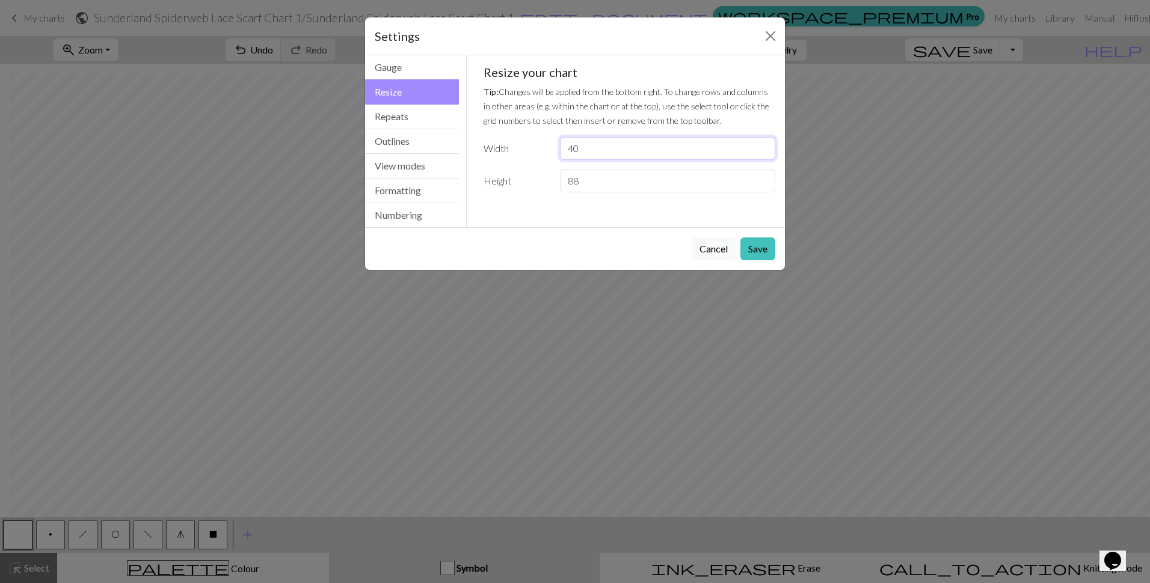
drag, startPoint x: 605, startPoint y: 151, endPoint x: 471, endPoint y: 152, distance: 134.1
click at [474, 152] on div "Gauge Tip: Set your gauge to change the stitch distortion in your chart. This w…" at bounding box center [630, 133] width 312 height 156
click at [618, 149] on input "1" at bounding box center [667, 148] width 215 height 23
type input "1"
click at [762, 250] on button "Save" at bounding box center [757, 249] width 35 height 23
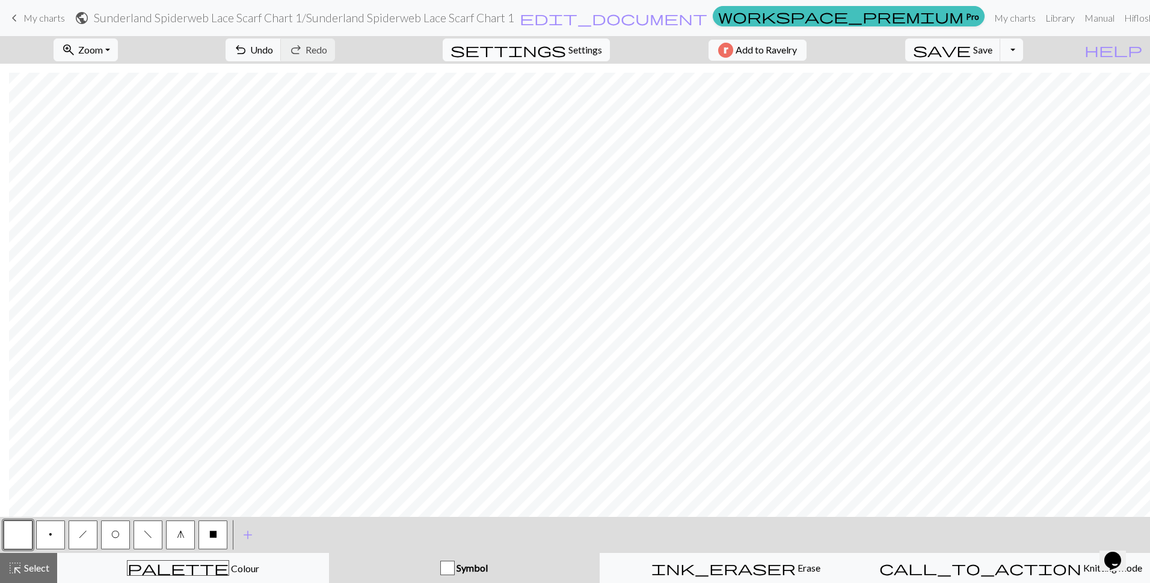
click at [568, 44] on span "Settings" at bounding box center [585, 50] width 34 height 14
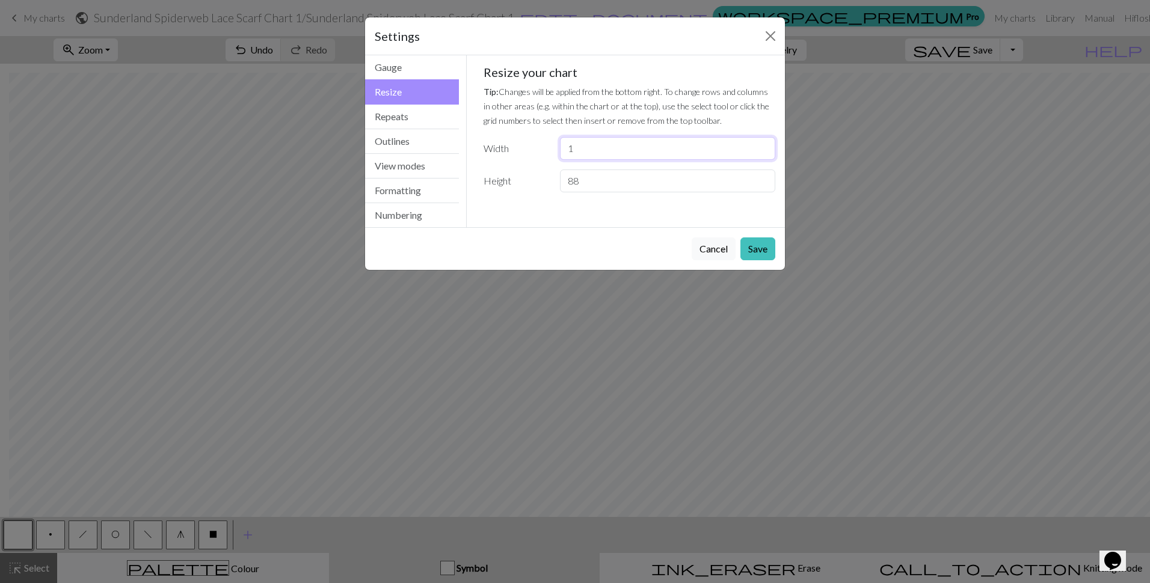
drag, startPoint x: 607, startPoint y: 150, endPoint x: 535, endPoint y: 142, distance: 72.7
click at [535, 142] on div "Width 1" at bounding box center [629, 148] width 307 height 23
type input "110"
drag, startPoint x: 760, startPoint y: 242, endPoint x: 766, endPoint y: 251, distance: 10.8
click at [761, 244] on button "Save" at bounding box center [757, 249] width 35 height 23
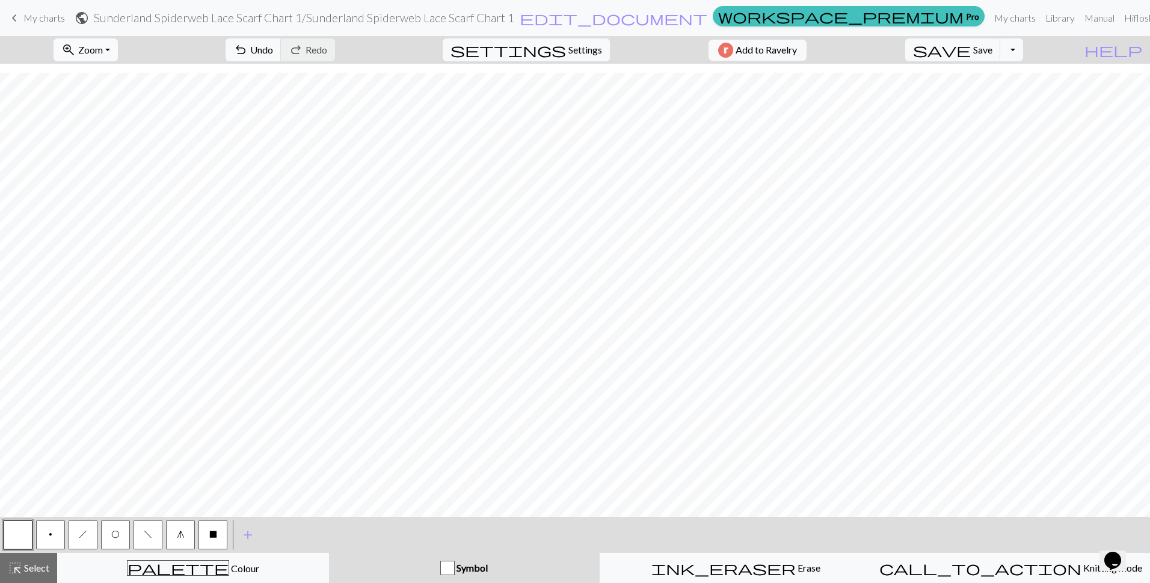
click at [118, 48] on button "zoom_in Zoom Zoom" at bounding box center [86, 49] width 64 height 23
click at [27, 565] on span "Select" at bounding box center [35, 567] width 27 height 11
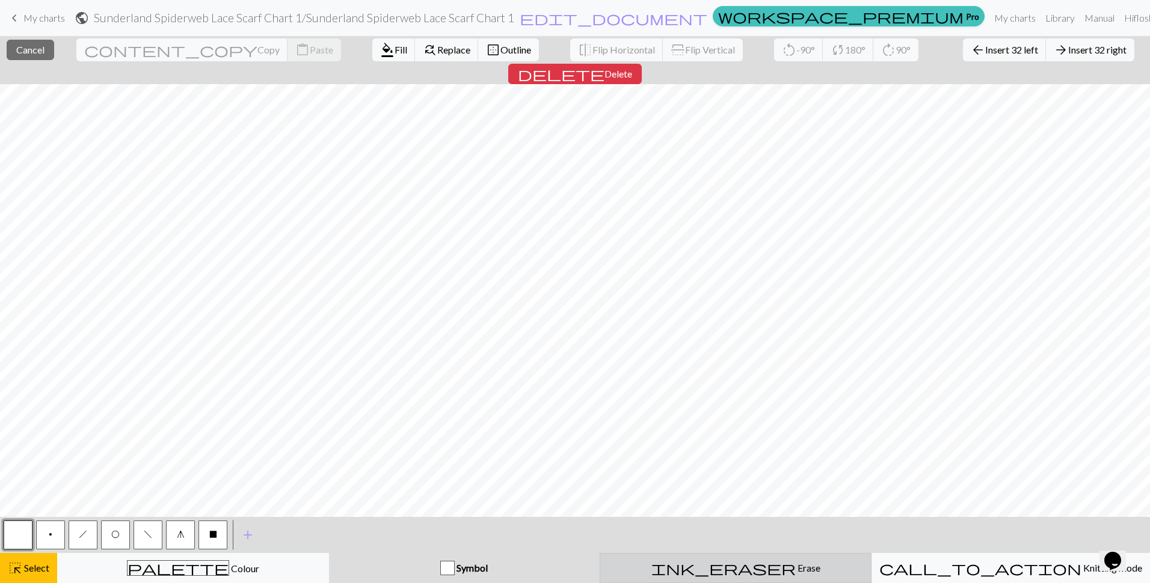
click at [681, 557] on button "ink_eraser Erase Erase" at bounding box center [736, 568] width 272 height 30
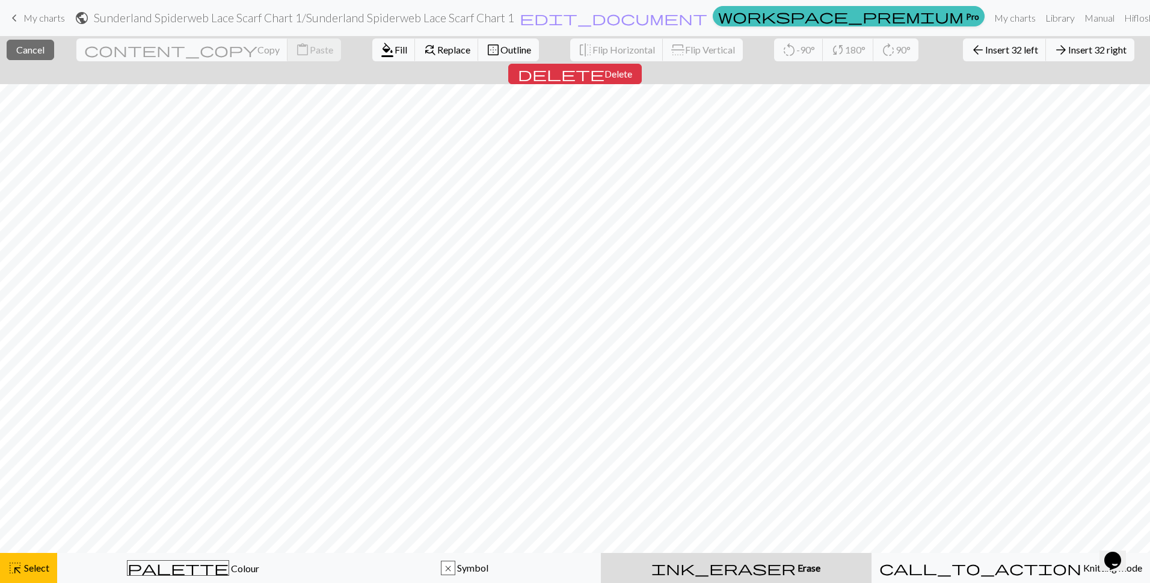
scroll to position [632, 9]
click at [486, 50] on span "border_outer" at bounding box center [493, 49] width 14 height 17
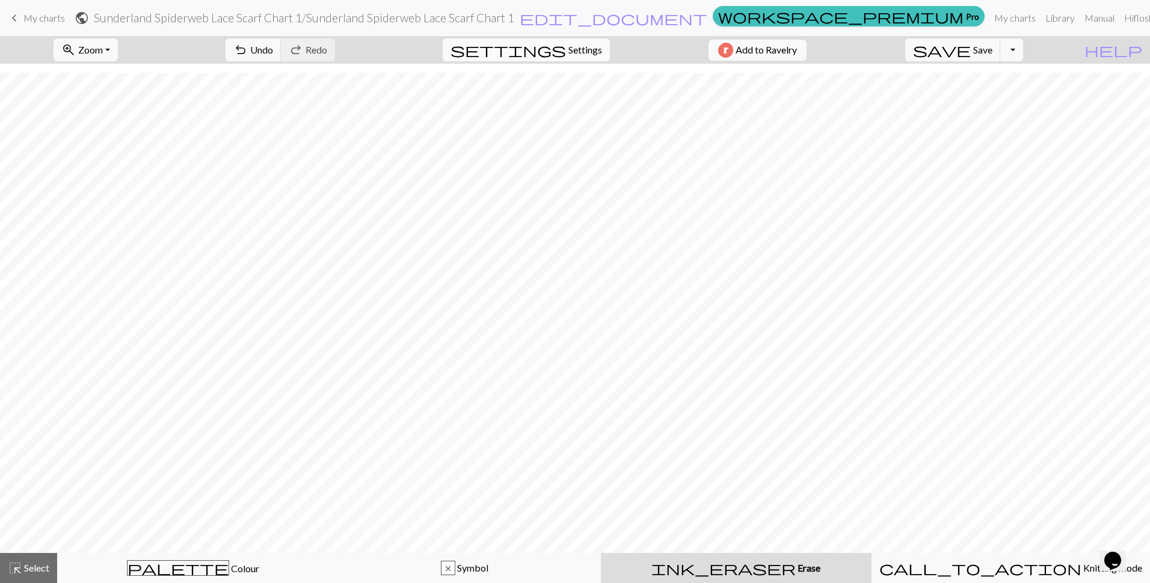
click at [559, 40] on button "settings Settings" at bounding box center [526, 49] width 167 height 23
select select "aran"
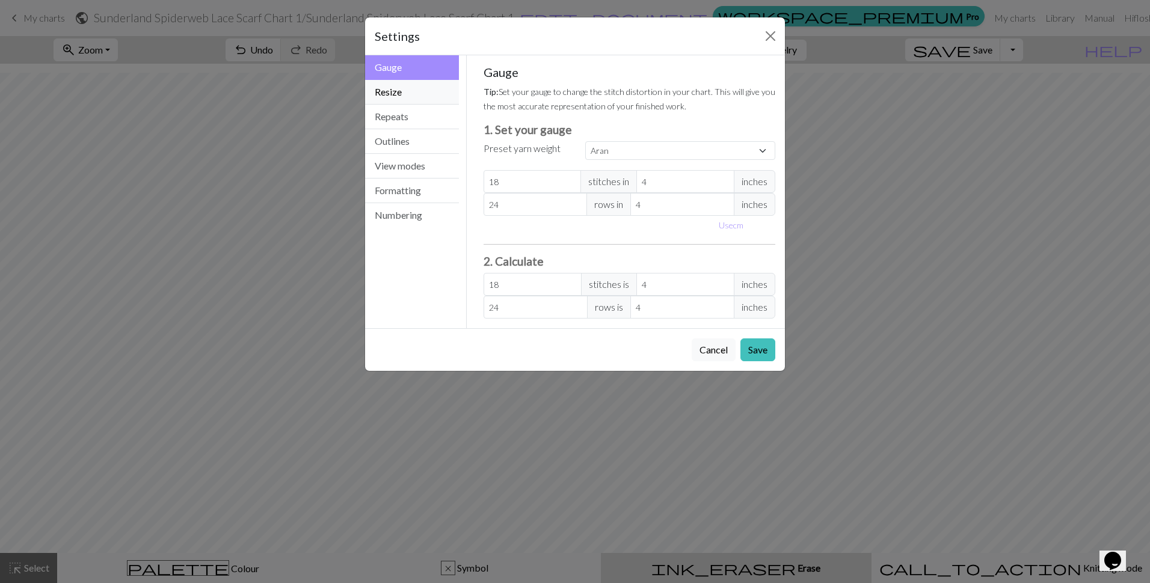
click at [387, 91] on button "Resize" at bounding box center [412, 92] width 94 height 25
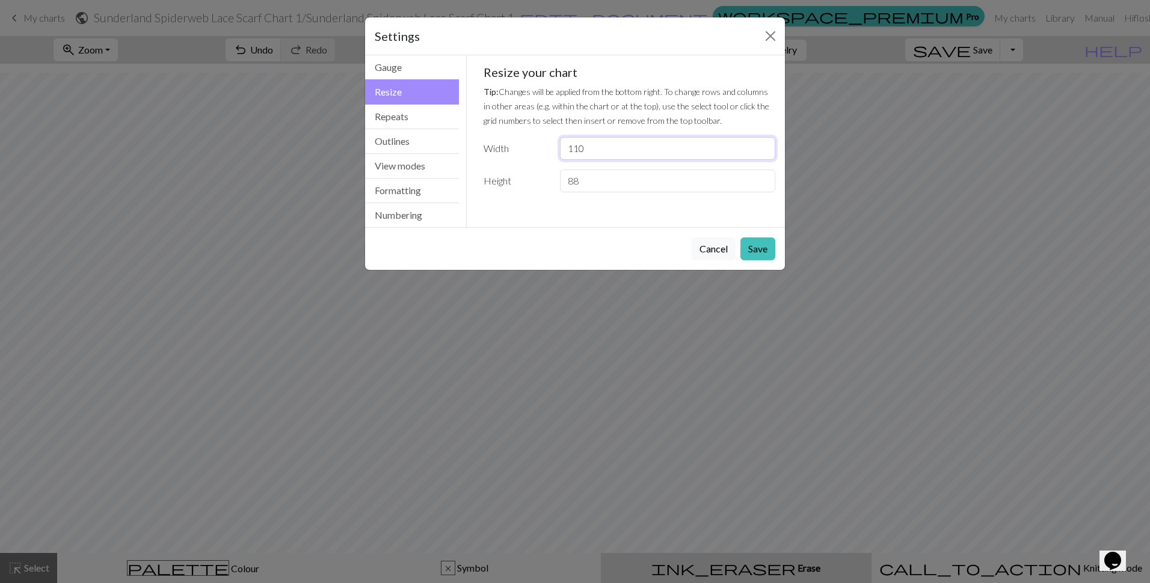
drag, startPoint x: 595, startPoint y: 145, endPoint x: 512, endPoint y: 144, distance: 83.6
click at [512, 144] on div "Width 110" at bounding box center [629, 148] width 307 height 23
type input "40"
click at [751, 248] on button "Save" at bounding box center [757, 249] width 35 height 23
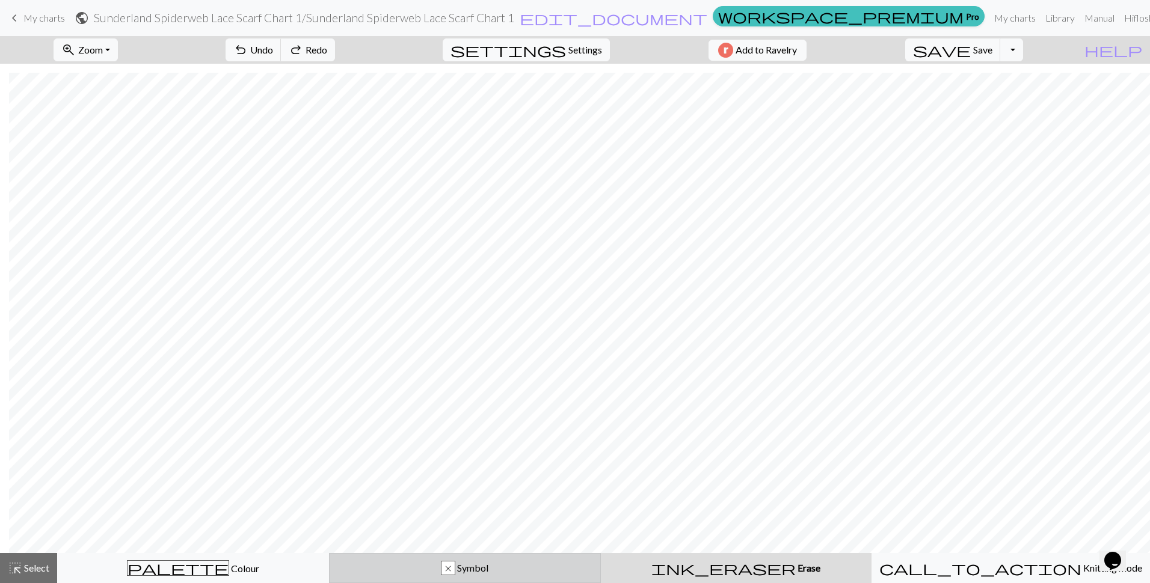
click at [473, 563] on span "Symbol" at bounding box center [471, 567] width 33 height 11
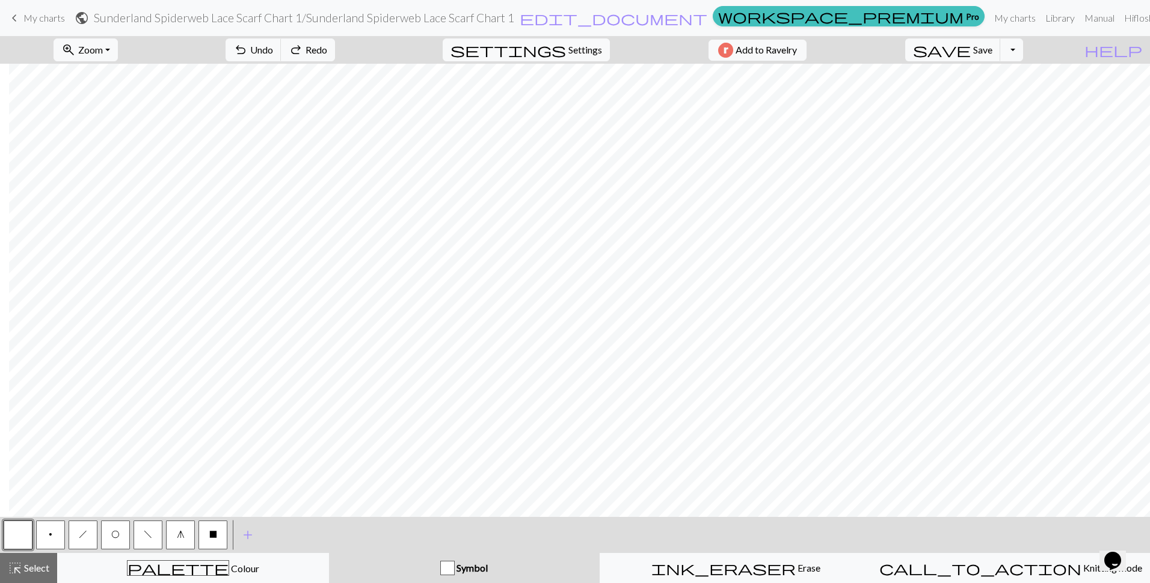
click at [87, 536] on button "h" at bounding box center [83, 535] width 29 height 29
click at [327, 51] on span "Redo" at bounding box center [317, 49] width 22 height 11
click at [303, 46] on span "redo" at bounding box center [296, 49] width 14 height 17
click at [82, 535] on span "h" at bounding box center [83, 535] width 8 height 10
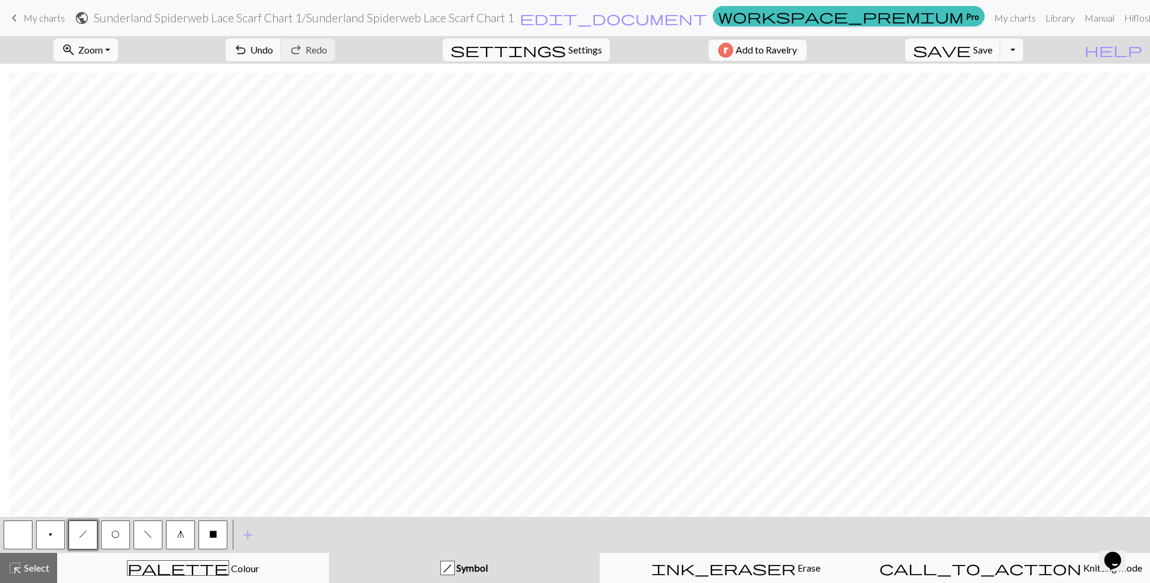
click at [113, 537] on span "O" at bounding box center [115, 535] width 8 height 10
click at [147, 536] on span "f" at bounding box center [148, 535] width 8 height 10
click at [91, 533] on button "h" at bounding box center [83, 535] width 29 height 29
click at [114, 534] on span "O" at bounding box center [115, 535] width 8 height 10
click at [140, 529] on button "f" at bounding box center [148, 535] width 29 height 29
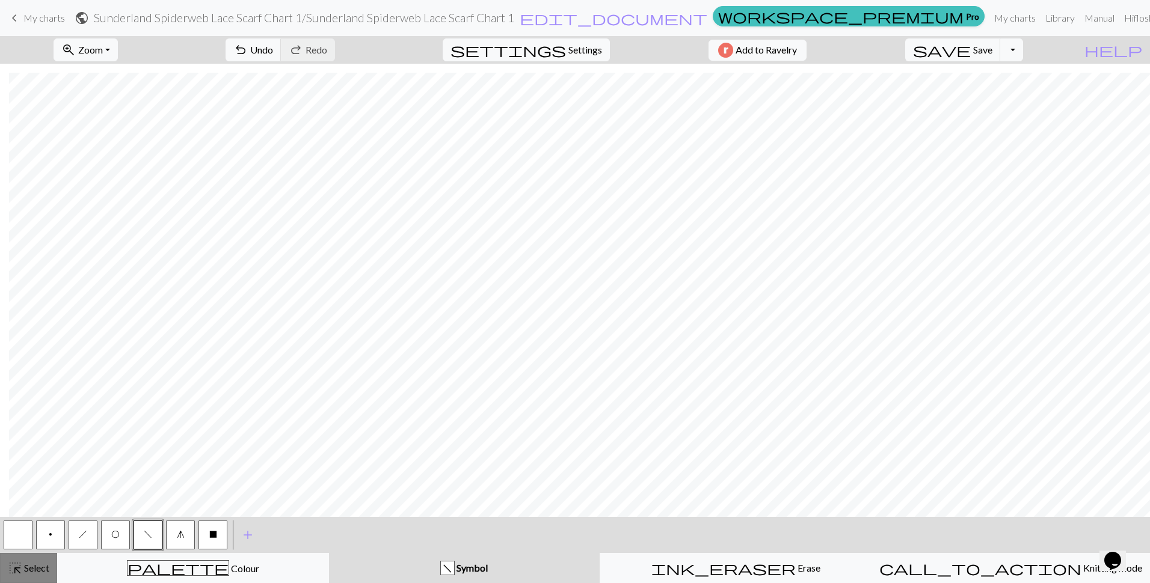
click at [26, 565] on span "Select" at bounding box center [35, 567] width 27 height 11
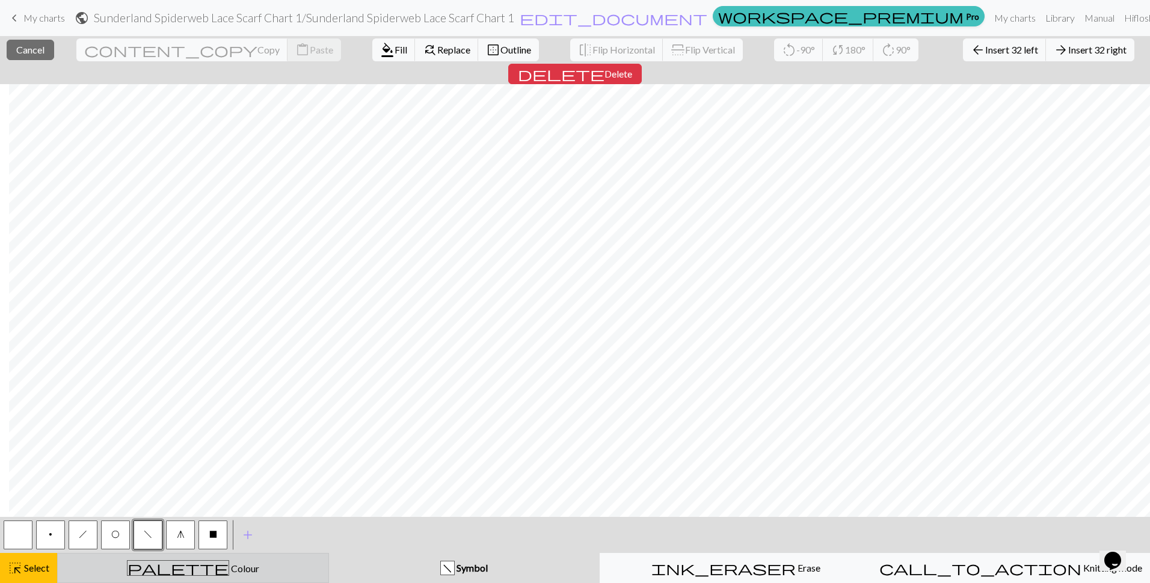
click at [217, 575] on div "palette Colour Colour" at bounding box center [193, 569] width 256 height 16
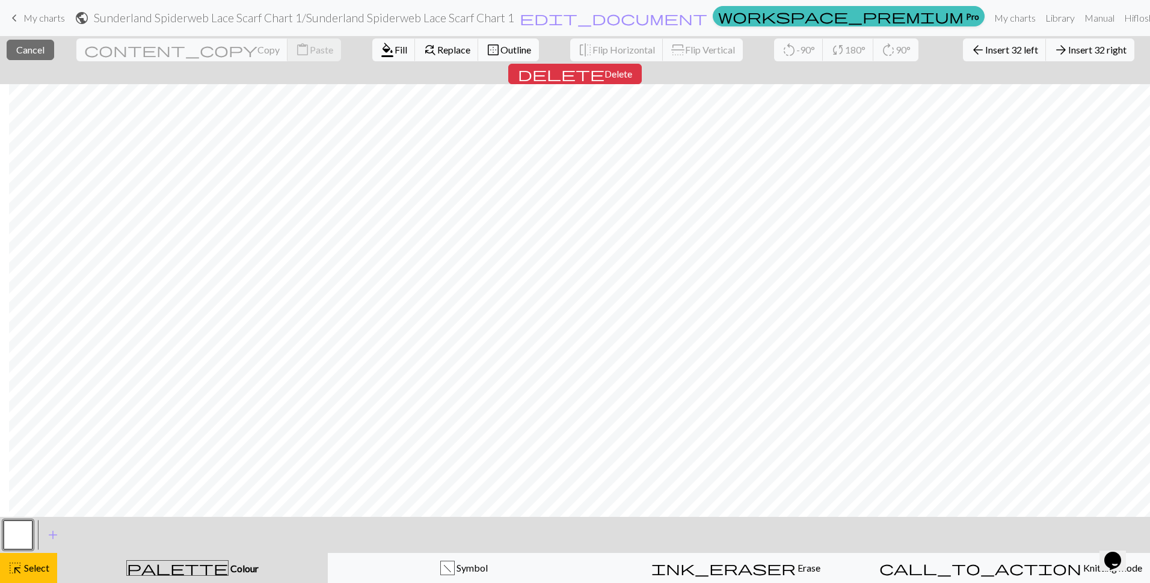
click at [500, 49] on span "Outline" at bounding box center [515, 49] width 31 height 11
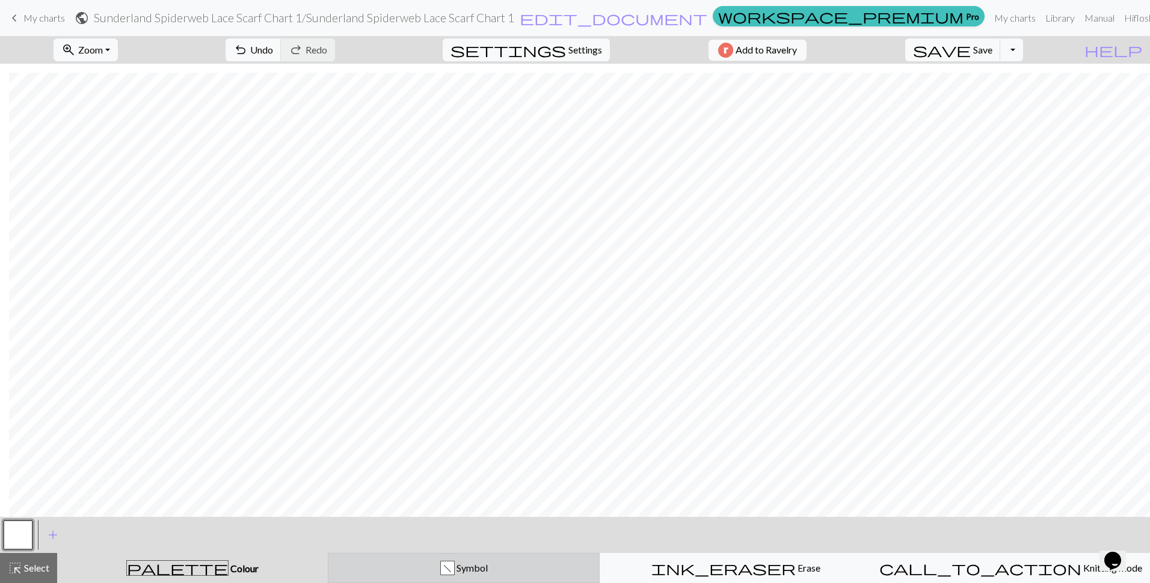
click at [396, 563] on div "f Symbol" at bounding box center [464, 568] width 256 height 14
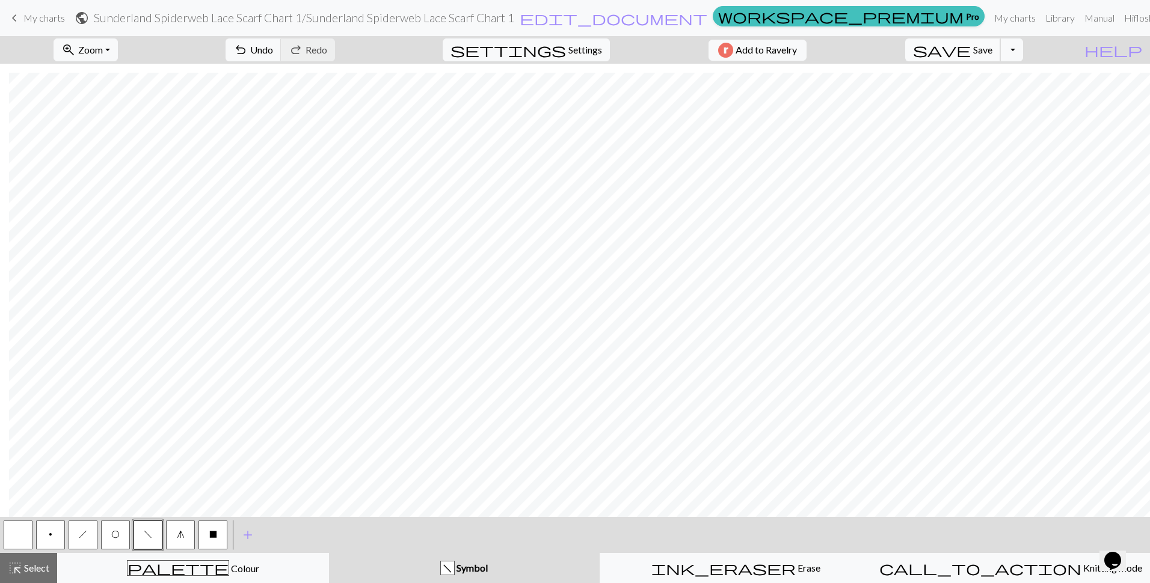
click at [992, 48] on span "Save" at bounding box center [982, 49] width 19 height 11
click at [47, 541] on button "p" at bounding box center [50, 535] width 29 height 29
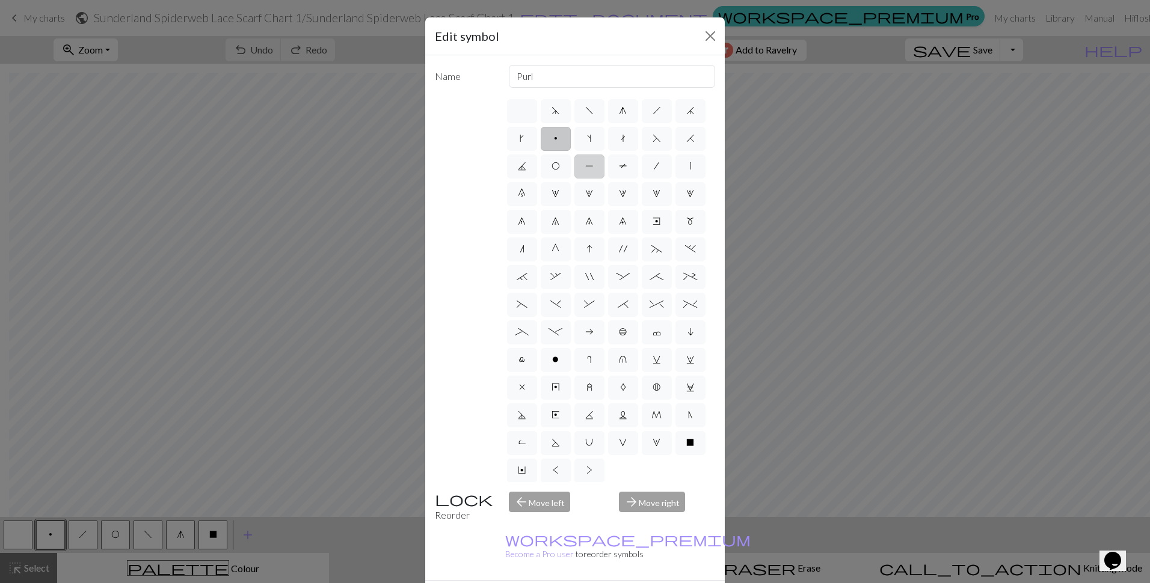
click at [594, 168] on span "P" at bounding box center [589, 166] width 8 height 10
click at [593, 167] on input "P" at bounding box center [589, 163] width 8 height 8
radio input "true"
type input "purl"
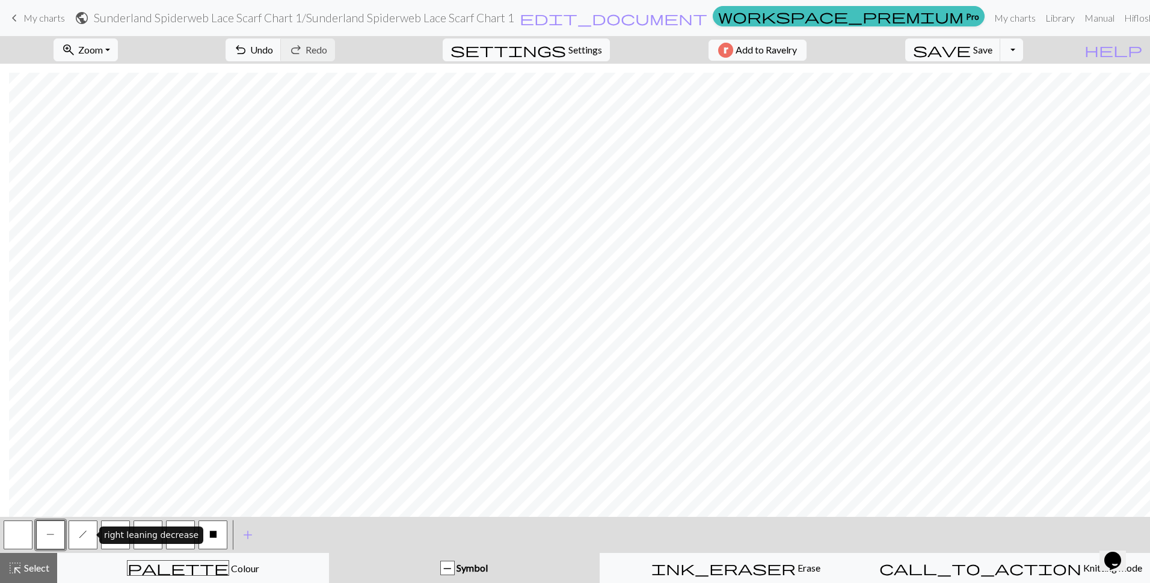
click at [81, 538] on span "h" at bounding box center [83, 535] width 8 height 10
click at [112, 541] on button "O" at bounding box center [115, 535] width 29 height 29
click at [71, 542] on button "h" at bounding box center [83, 535] width 29 height 29
click at [52, 533] on span "P" at bounding box center [50, 535] width 8 height 10
click at [120, 533] on button "O" at bounding box center [115, 535] width 29 height 29
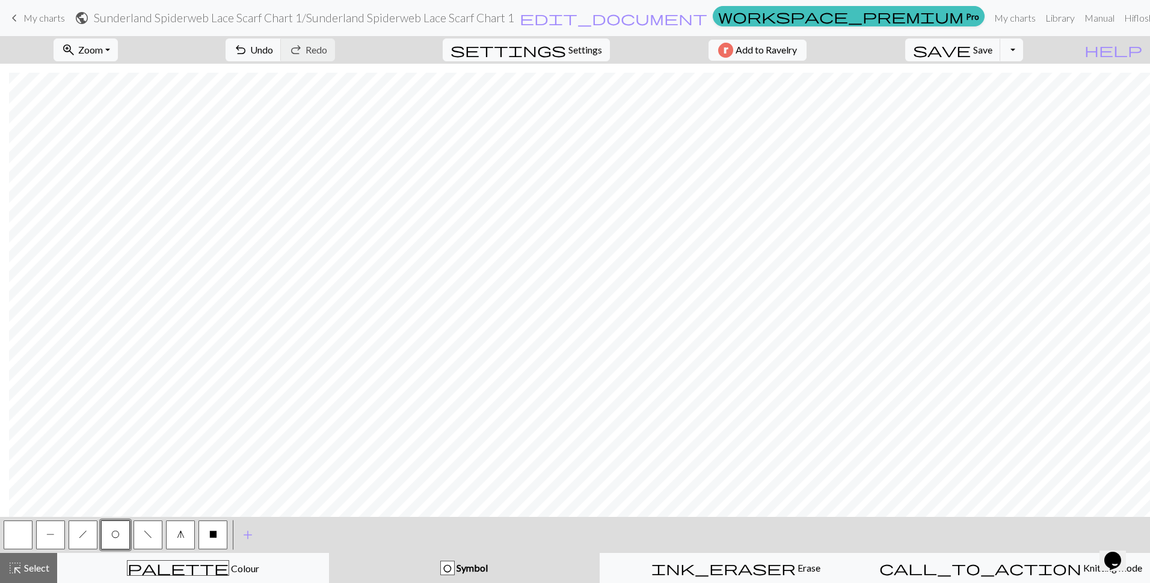
click at [17, 535] on button "button" at bounding box center [18, 535] width 29 height 29
click at [87, 535] on span "h" at bounding box center [83, 535] width 8 height 10
click at [995, 48] on button "save Save Save" at bounding box center [953, 49] width 96 height 23
